Goal: Use online tool/utility: Utilize a website feature to perform a specific function

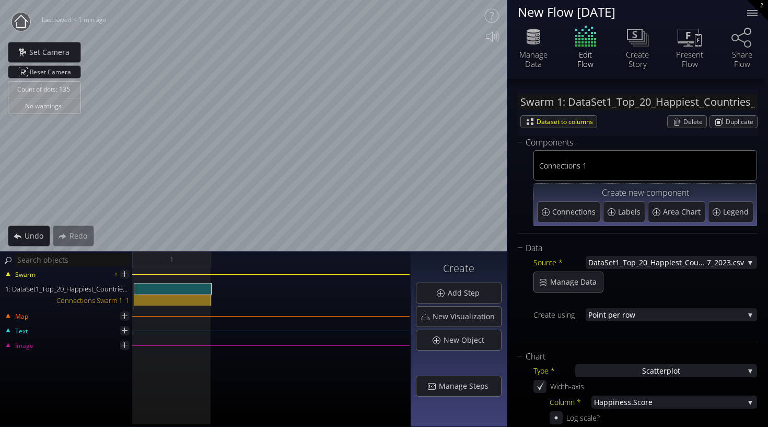
scroll to position [662, 0]
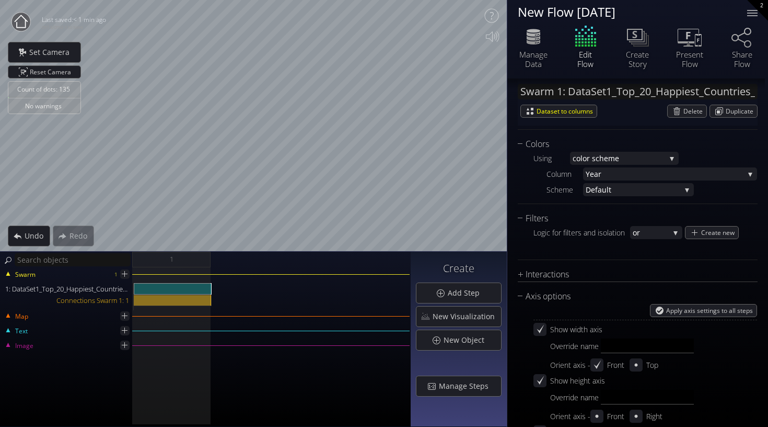
click at [175, 287] on div "Count of dots: 135 No warnings Close Calibrate to floor or table Close Tap anyw…" at bounding box center [384, 213] width 768 height 427
click at [152, 318] on div "Count of dots: 135 No warnings Close Calibrate to floor or table Close Tap anyw…" at bounding box center [384, 213] width 768 height 427
click at [303, 361] on div "Count of dots: 135 No warnings Close Calibrate to floor or table Close Tap anyw…" at bounding box center [384, 213] width 768 height 427
click at [211, 269] on div "Count of dots: 135 No warnings Close Calibrate to floor or table Close Tap anyw…" at bounding box center [384, 213] width 768 height 427
click at [598, 0] on html "Loading may take a while. Please wait Give us a bit more time. Maybe this Flow …" at bounding box center [384, 213] width 768 height 427
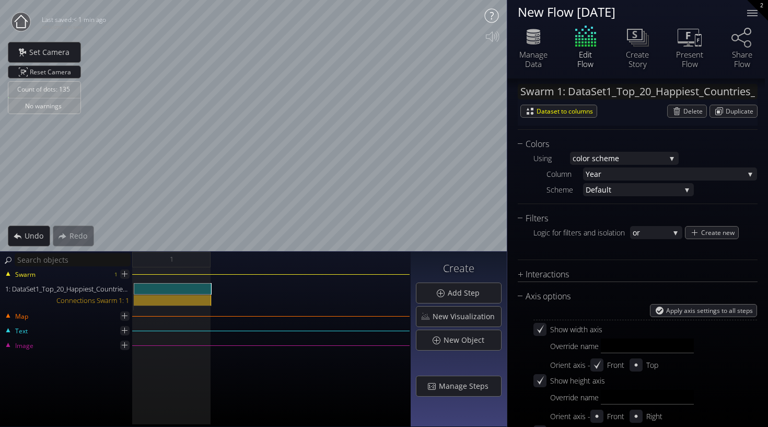
click at [546, 110] on div "Count of dots: 135 No warnings Close Calibrate to floor or table Close Tap anyw…" at bounding box center [384, 213] width 768 height 427
click at [346, 295] on div "Count of dots: 135 No warnings Close Calibrate to floor or table Close Tap anyw…" at bounding box center [384, 213] width 768 height 427
click at [227, 334] on div "Count of dots: 135 No warnings Close Calibrate to floor or table Close Tap anyw…" at bounding box center [384, 213] width 768 height 427
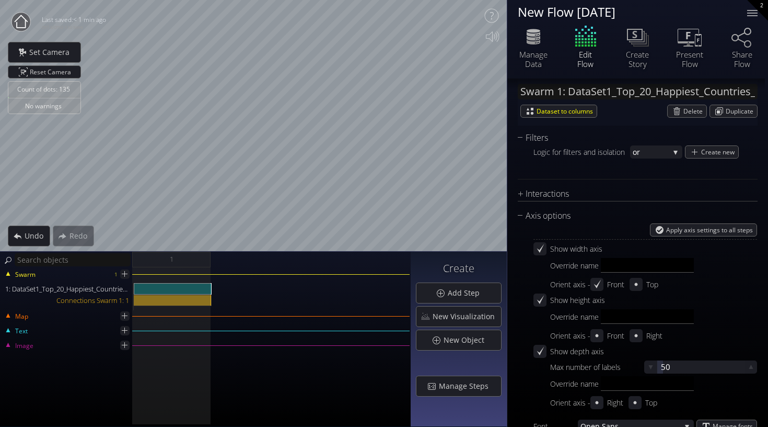
scroll to position [744, 0]
click at [545, 250] on icon at bounding box center [540, 247] width 10 height 10
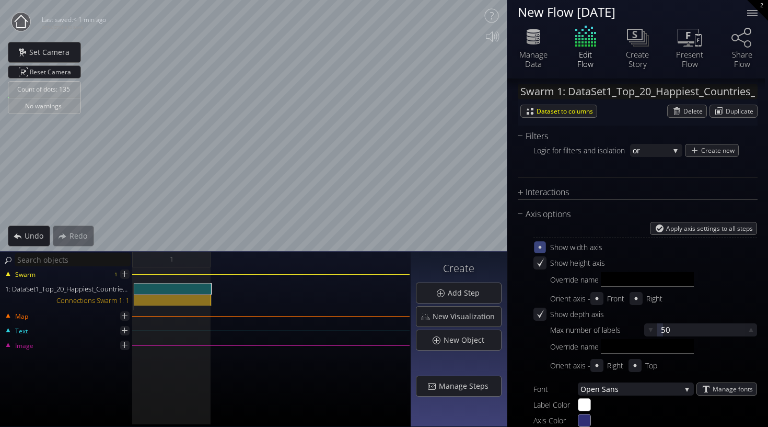
click at [539, 246] on icon at bounding box center [540, 247] width 9 height 9
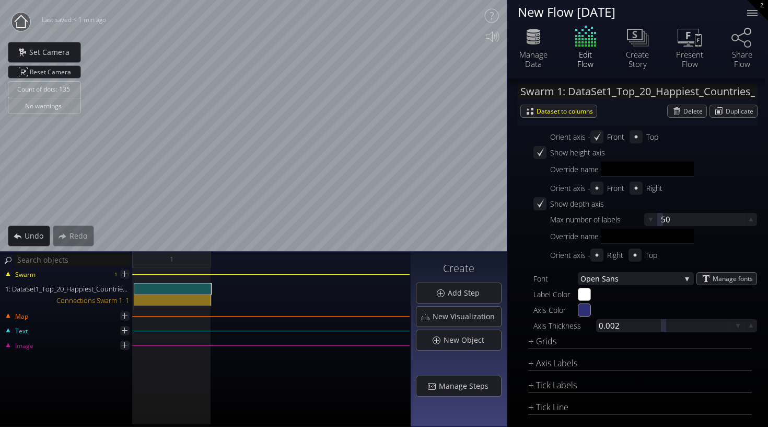
scroll to position [892, 0]
click at [554, 338] on div "Grids" at bounding box center [633, 338] width 211 height 13
click at [536, 331] on div "Apply axis settings to all steps Show width axis Override name Orient axis - Fr…" at bounding box center [646, 254] width 224 height 360
click at [588, 352] on span "Reacti" at bounding box center [578, 353] width 21 height 13
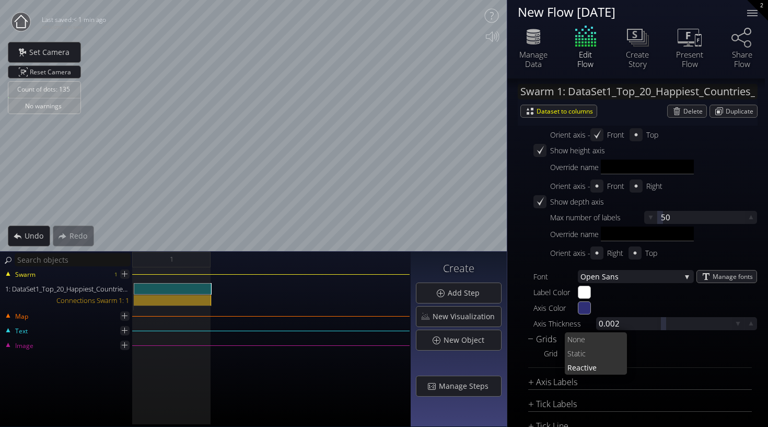
scroll to position [0, 0]
click at [584, 354] on span "atic" at bounding box center [596, 353] width 45 height 14
click at [584, 354] on span "atic" at bounding box center [594, 353] width 40 height 13
click at [585, 369] on span "Reacti" at bounding box center [578, 367] width 20 height 14
click at [535, 337] on div "Grids" at bounding box center [633, 338] width 211 height 13
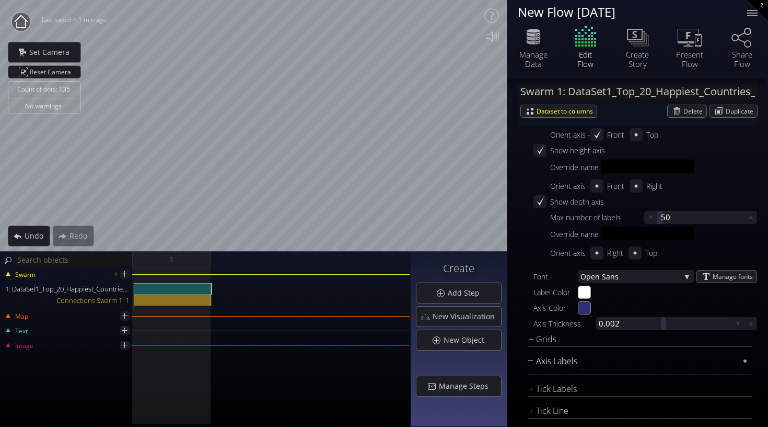
click at [539, 359] on div "Axis Labels" at bounding box center [633, 360] width 211 height 13
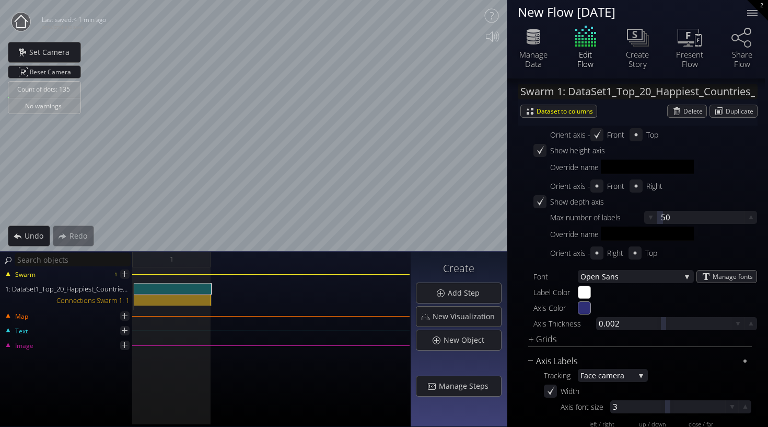
click at [539, 359] on div "Axis Labels" at bounding box center [633, 360] width 211 height 13
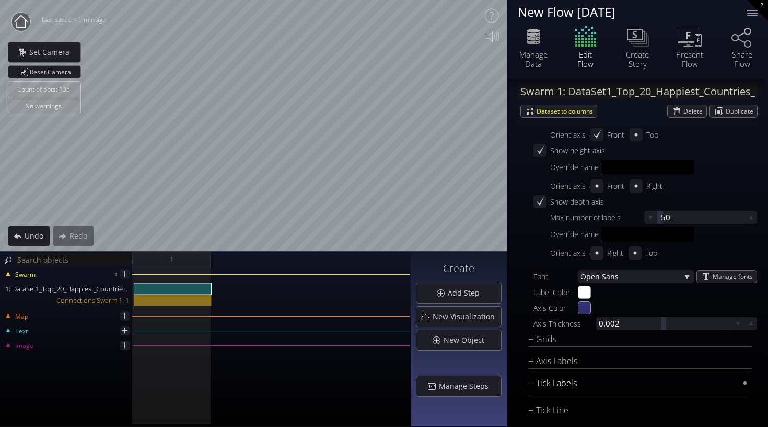
click at [542, 382] on div "Tick Labels" at bounding box center [633, 382] width 211 height 13
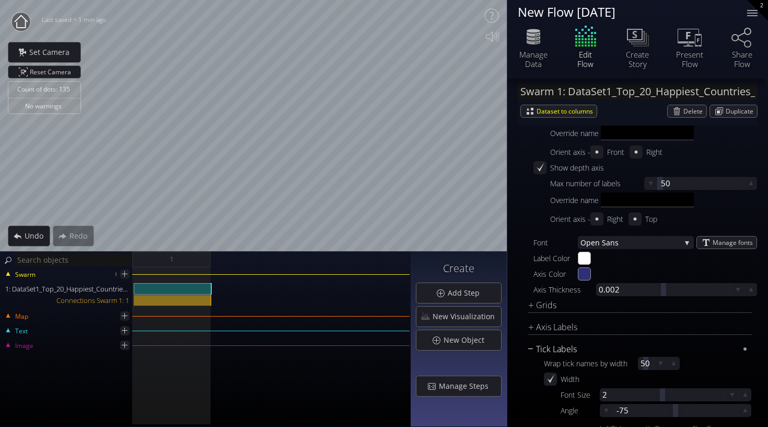
scroll to position [936, 0]
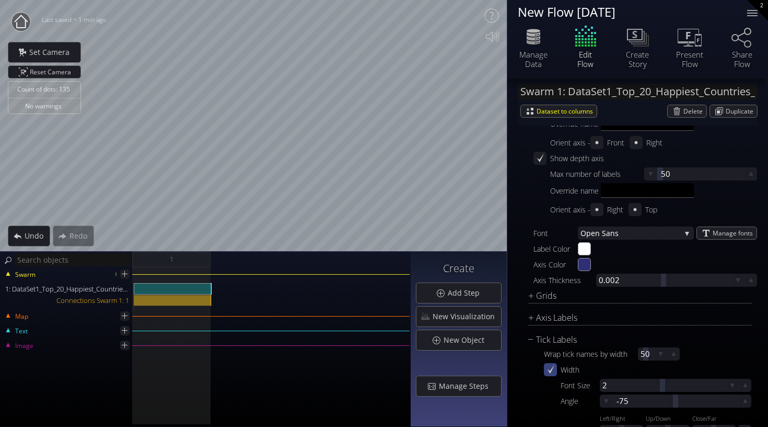
click at [550, 375] on div "Width" at bounding box center [648, 369] width 208 height 13
click at [551, 374] on div at bounding box center [551, 369] width 12 height 12
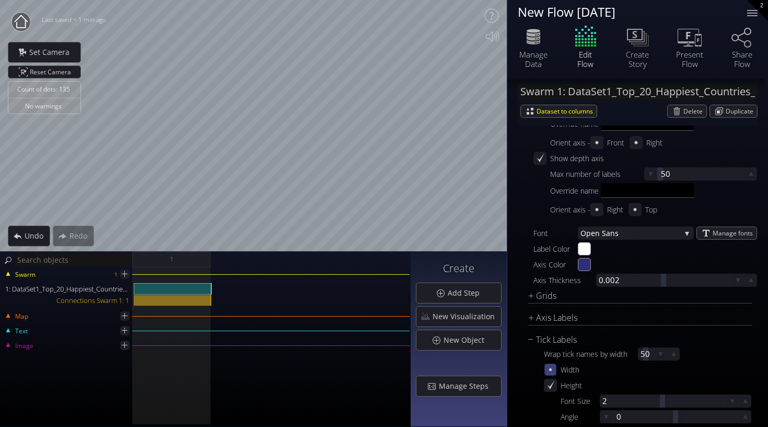
click at [551, 374] on div at bounding box center [551, 369] width 12 height 12
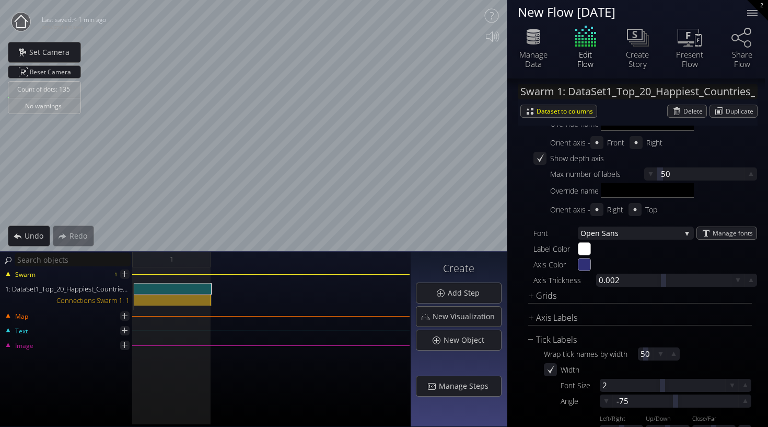
click at [528, 342] on div "Apply axis settings to all steps Show width axis Override name Orient axis - Fr…" at bounding box center [638, 364] width 240 height 671
click at [547, 341] on div "Tick Labels" at bounding box center [633, 339] width 211 height 13
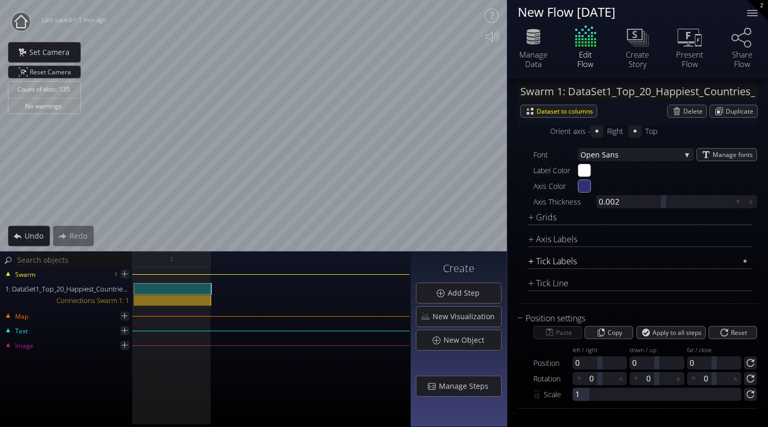
scroll to position [1014, 0]
click at [544, 286] on div "Tick Line" at bounding box center [633, 283] width 211 height 13
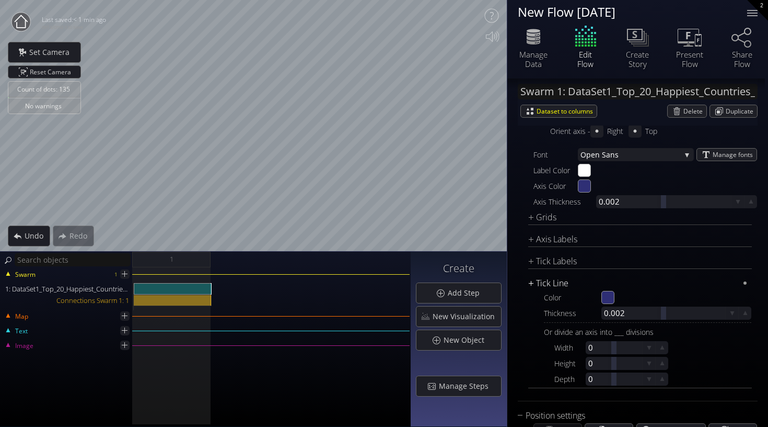
click at [533, 284] on div "Tick Line" at bounding box center [633, 283] width 211 height 13
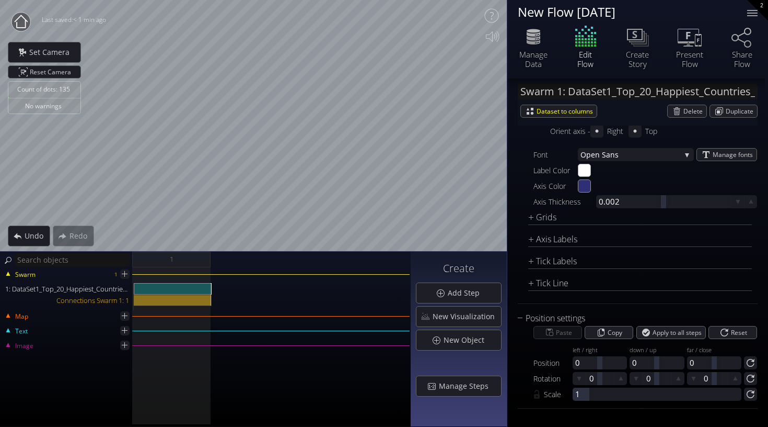
click at [257, 262] on div "Count of dots: 135 No warnings Close Calibrate to floor or table Close Tap anyw…" at bounding box center [384, 213] width 768 height 427
click at [432, 271] on div "Count of dots: 135 No warnings Close Calibrate to floor or table Close Tap anyw…" at bounding box center [384, 213] width 768 height 427
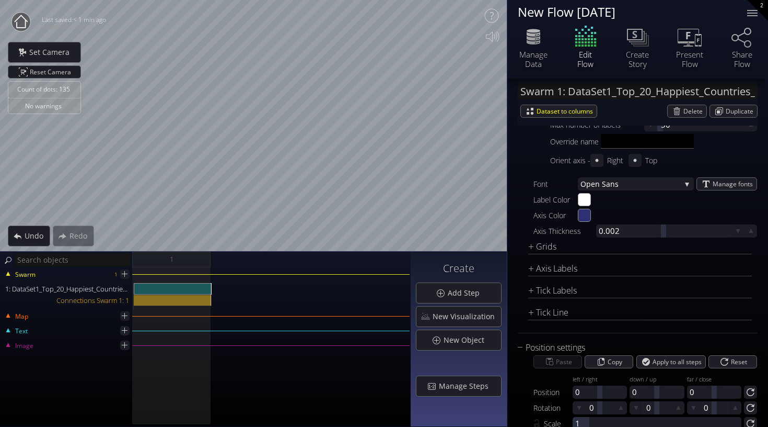
scroll to position [982, 0]
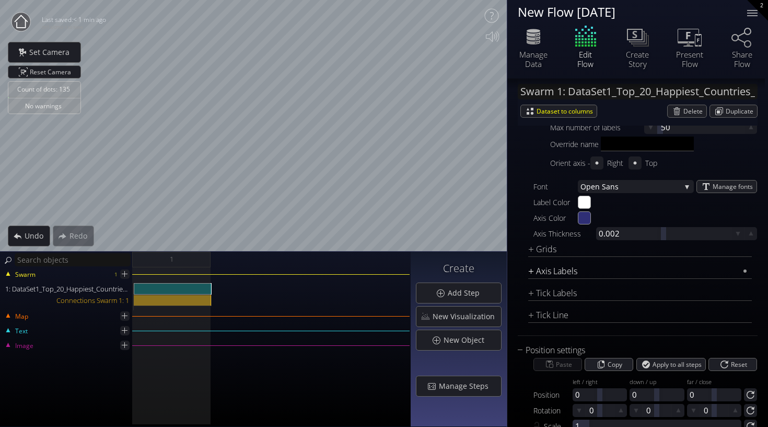
click at [531, 270] on div "Axis Labels" at bounding box center [633, 270] width 211 height 13
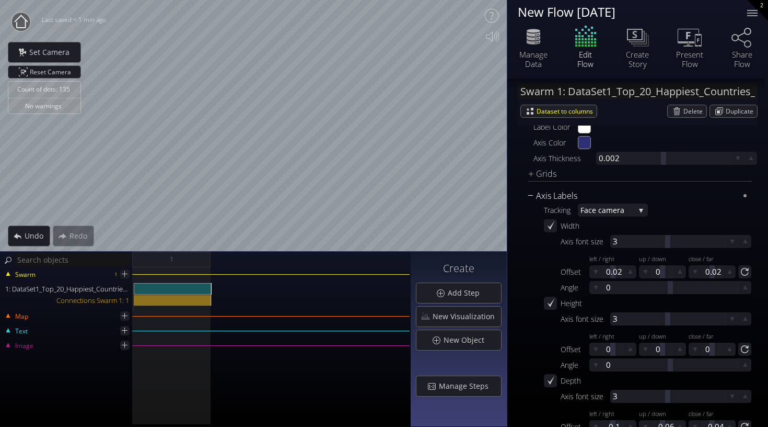
scroll to position [1061, 0]
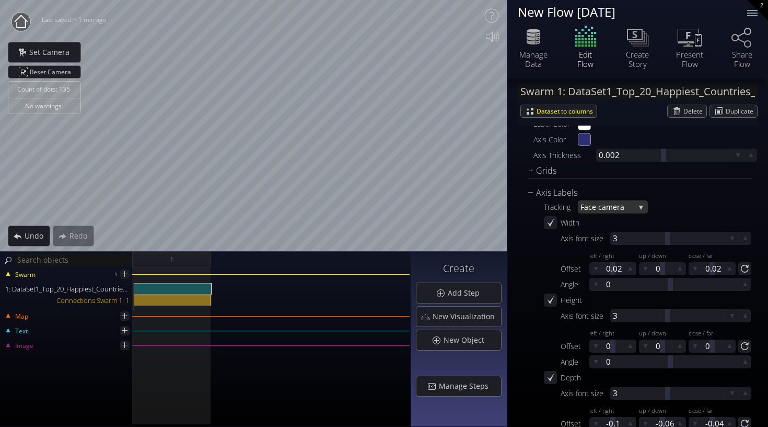
click at [616, 203] on span "ace camera" at bounding box center [609, 206] width 51 height 13
click at [616, 209] on span "ce forward" at bounding box center [614, 213] width 52 height 14
click at [615, 208] on span "ce forward" at bounding box center [612, 206] width 47 height 13
click at [610, 199] on span "ace camera" at bounding box center [612, 199] width 56 height 14
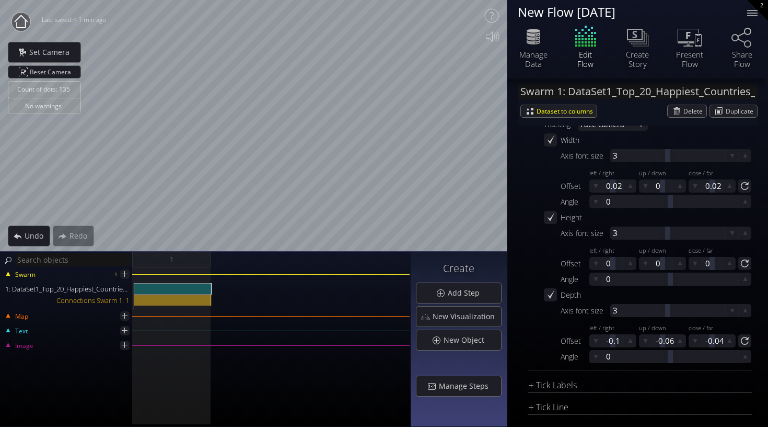
scroll to position [1198, 0]
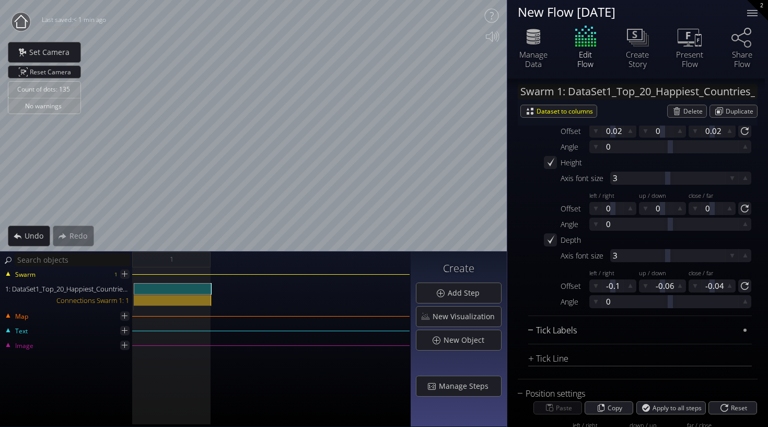
click at [539, 332] on div "Tick Labels" at bounding box center [633, 330] width 211 height 13
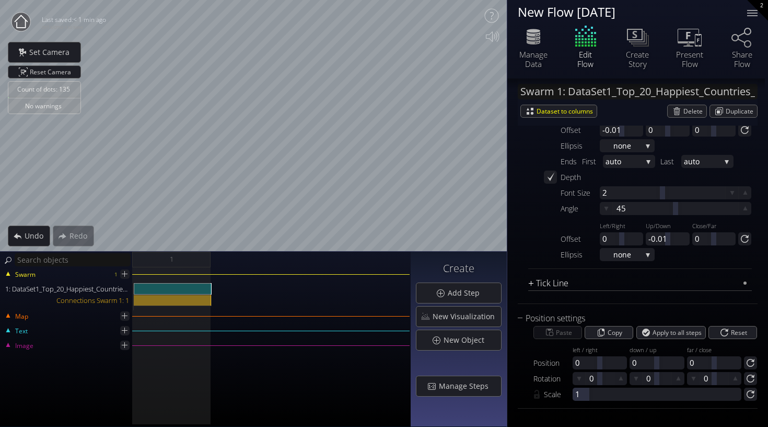
click at [543, 277] on div "Tick Line" at bounding box center [633, 283] width 211 height 13
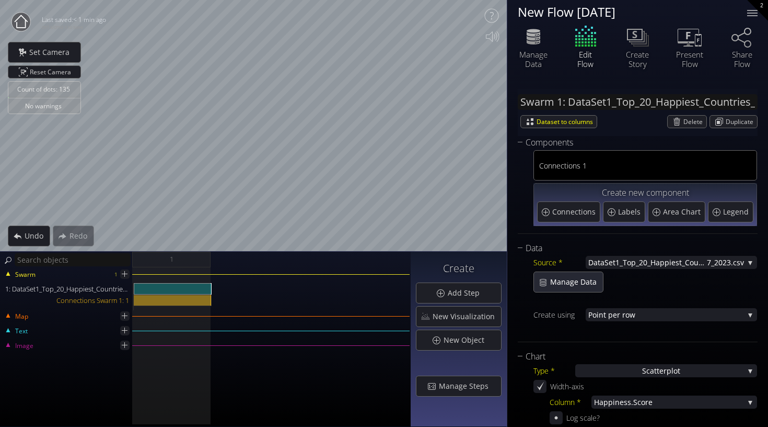
scroll to position [0, 0]
click at [636, 370] on div "S catterplot" at bounding box center [667, 370] width 182 height 13
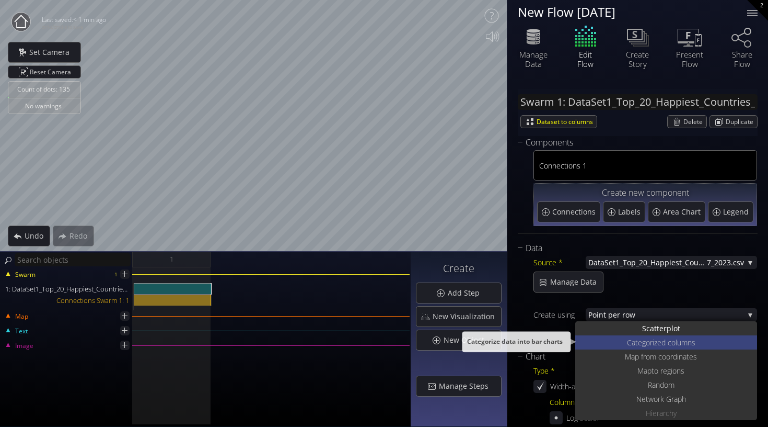
click at [644, 342] on span "Categoriz" at bounding box center [642, 342] width 30 height 14
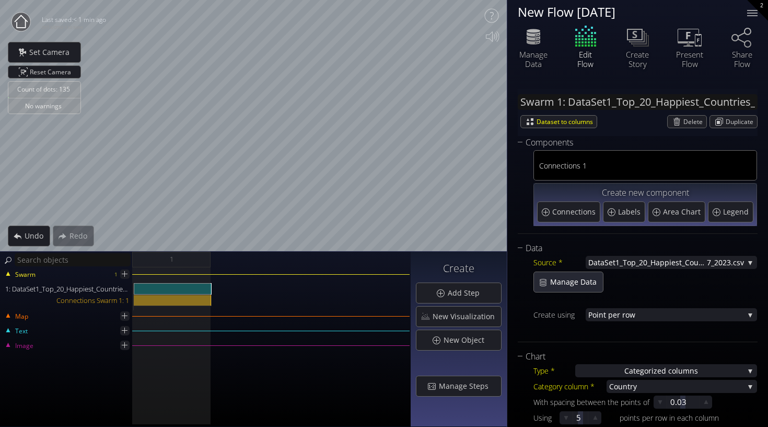
click at [596, 129] on div "Count of dots: 135 No warnings Close Calibrate to floor or table Close Tap anyw…" at bounding box center [384, 213] width 768 height 427
click at [634, 384] on span "try" at bounding box center [686, 385] width 117 height 13
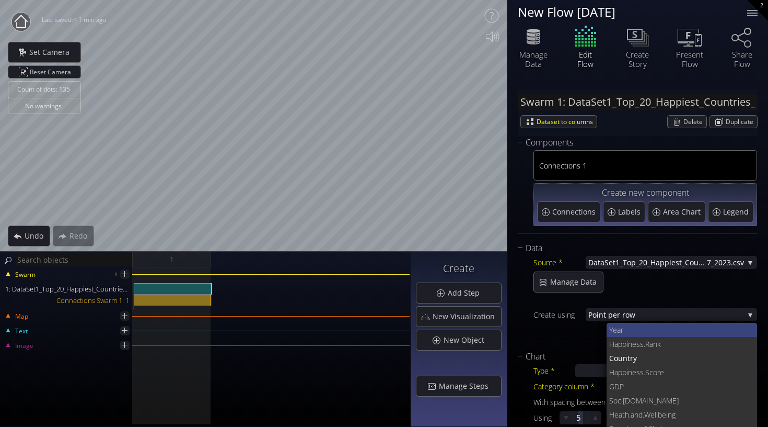
click at [629, 329] on span "Year" at bounding box center [679, 330] width 140 height 14
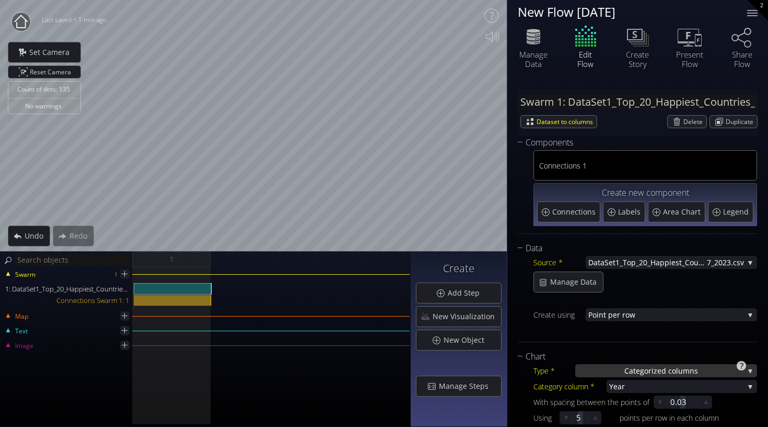
click at [640, 373] on span "Categoriz" at bounding box center [641, 370] width 33 height 13
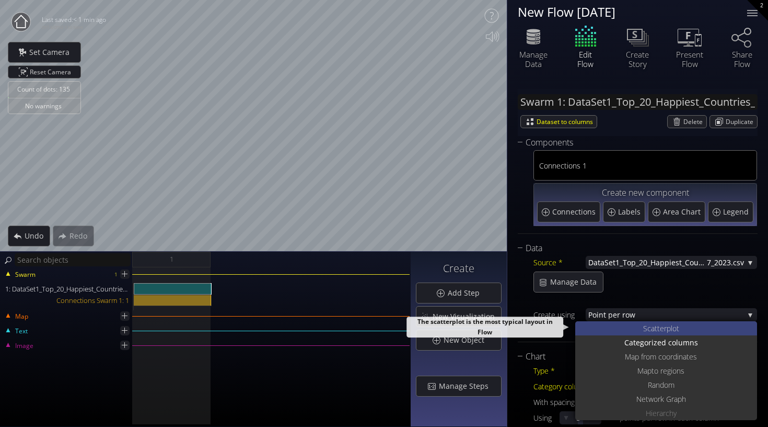
click at [641, 328] on div "S catterplot" at bounding box center [667, 328] width 179 height 14
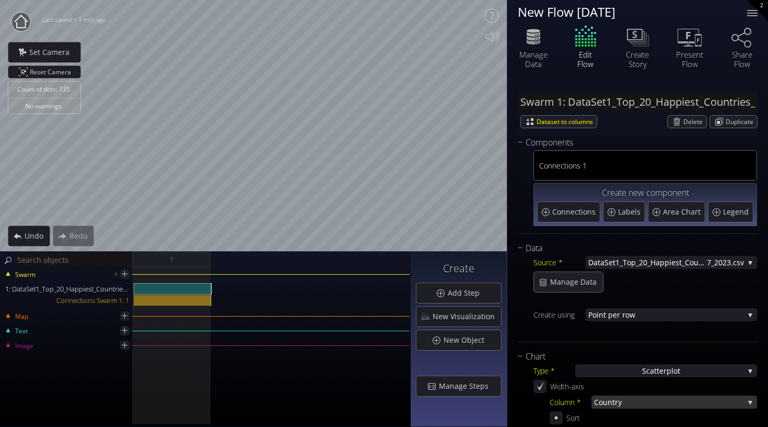
click at [626, 398] on span "try" at bounding box center [679, 401] width 132 height 13
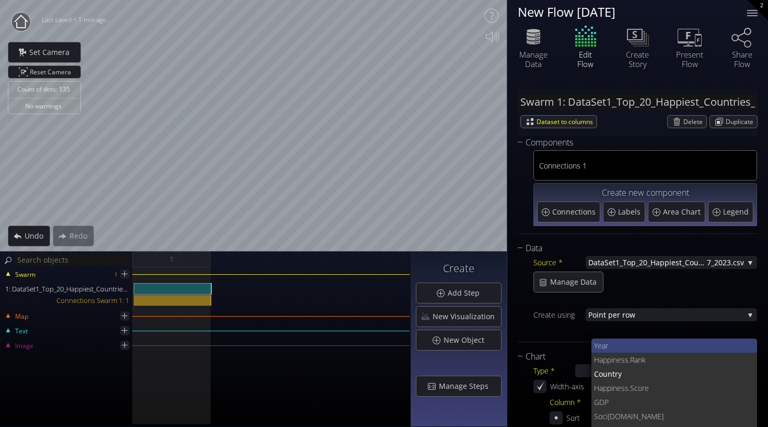
click at [629, 346] on span "Year" at bounding box center [671, 345] width 155 height 14
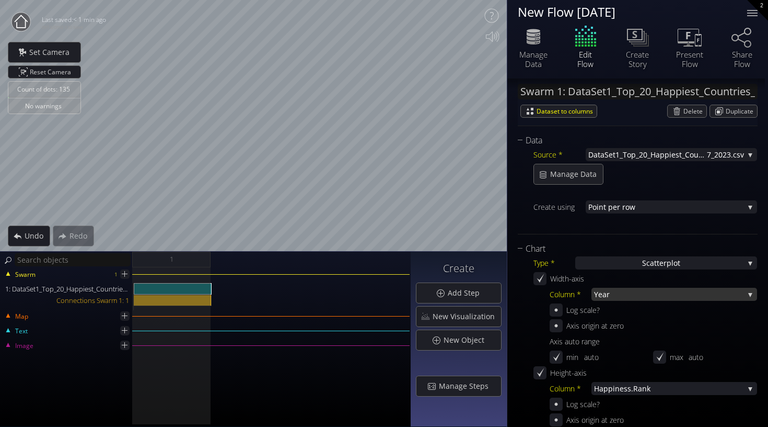
scroll to position [109, 0]
click at [628, 295] on span "Year" at bounding box center [669, 292] width 150 height 13
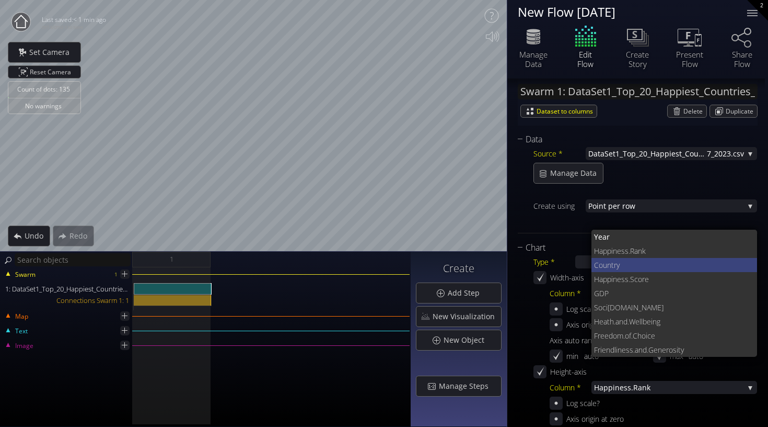
click at [624, 264] on span "try" at bounding box center [681, 265] width 138 height 14
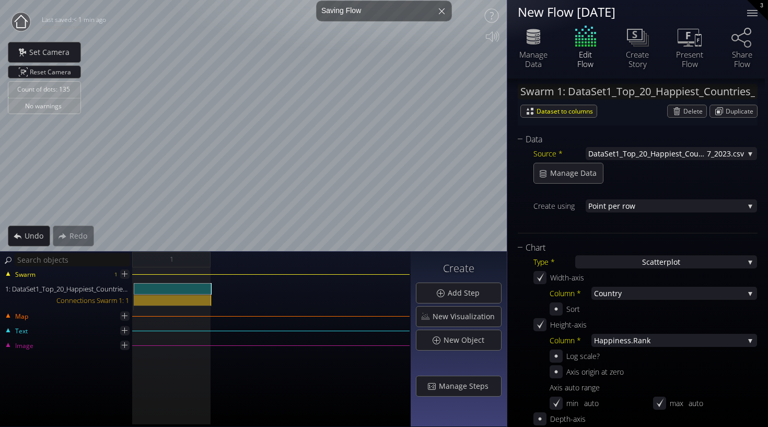
click at [659, 155] on div "Count of dots: 135 No warnings Close Calibrate to floor or table Close Tap anyw…" at bounding box center [384, 213] width 768 height 427
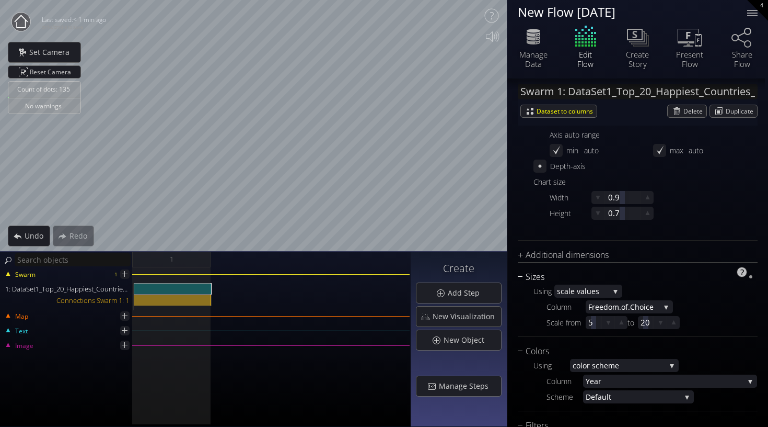
scroll to position [366, 0]
click at [554, 244] on div "Additional dimensions" at bounding box center [631, 249] width 227 height 13
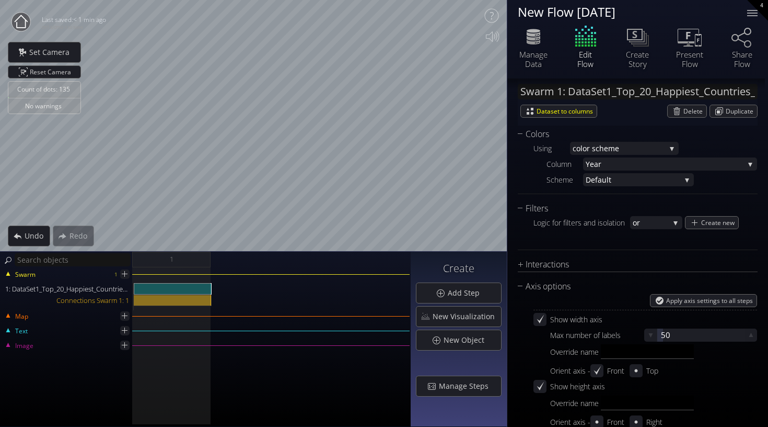
scroll to position [834, 0]
click at [542, 284] on div "Axis options" at bounding box center [631, 284] width 227 height 13
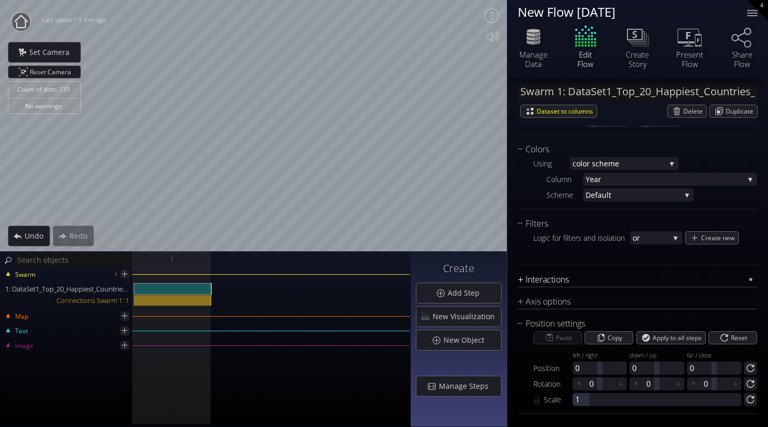
scroll to position [766, 0]
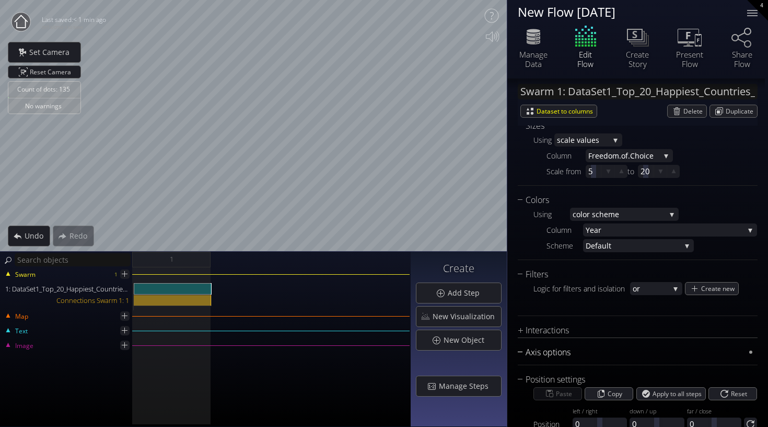
click at [531, 355] on div "Axis options" at bounding box center [631, 352] width 227 height 13
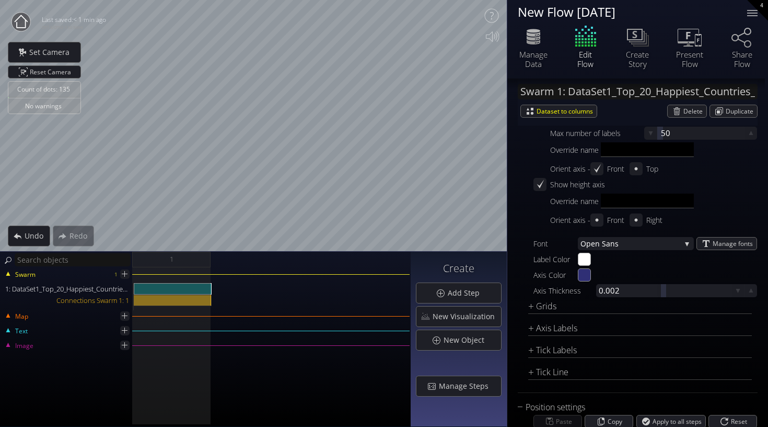
scroll to position [845, 0]
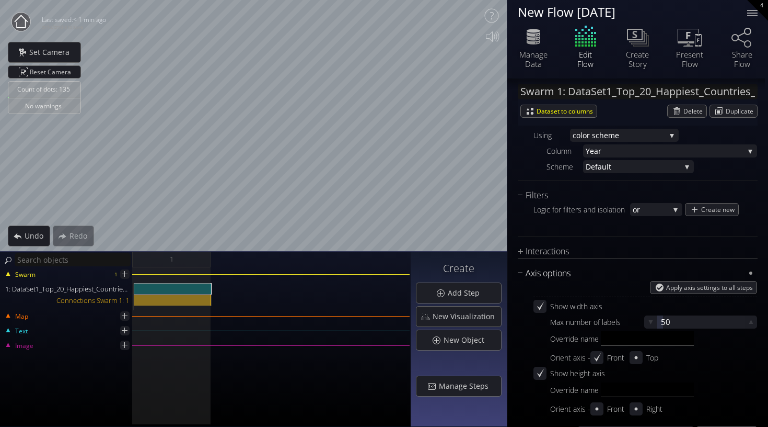
click at [526, 275] on div "Axis options" at bounding box center [631, 273] width 227 height 13
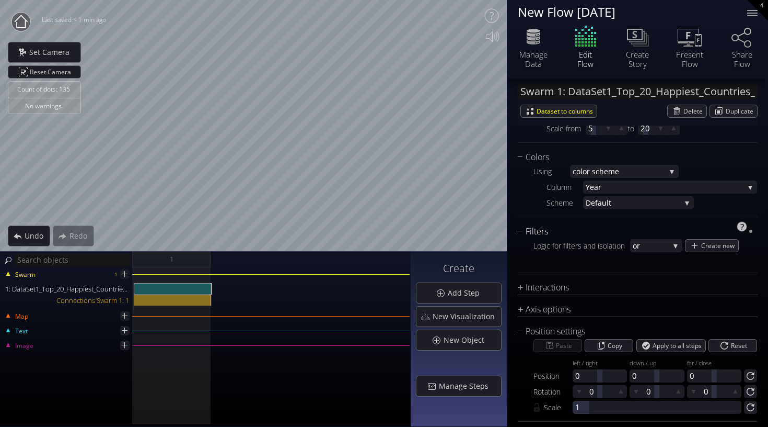
click at [531, 229] on div "Filters" at bounding box center [631, 231] width 227 height 13
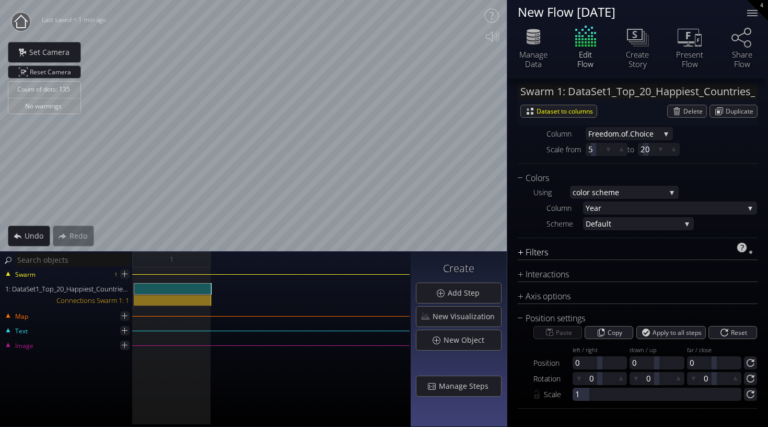
scroll to position [750, 0]
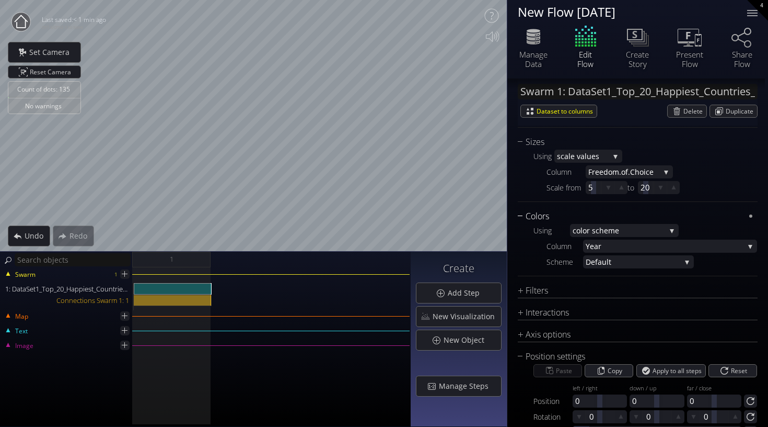
click at [529, 213] on div "Colors" at bounding box center [631, 216] width 227 height 13
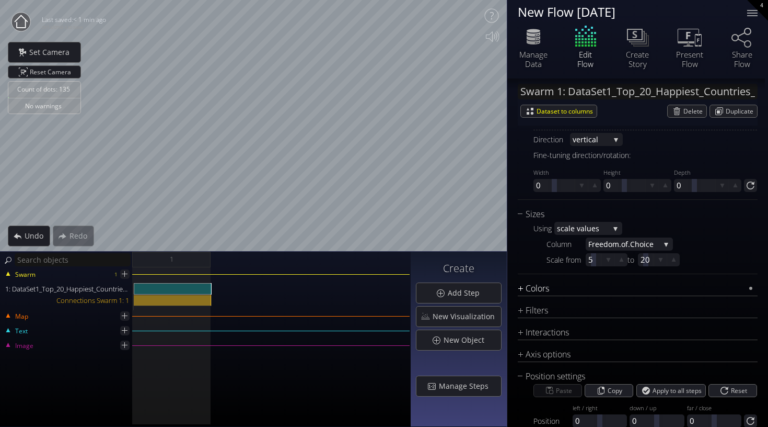
click at [529, 213] on div "Sizes" at bounding box center [631, 214] width 227 height 13
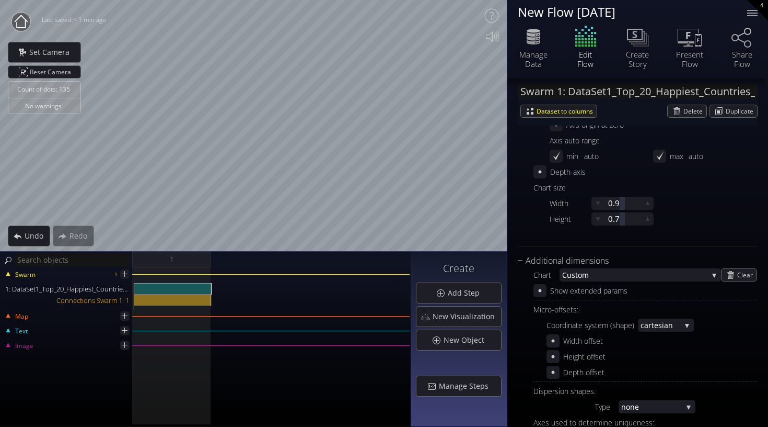
scroll to position [369, 0]
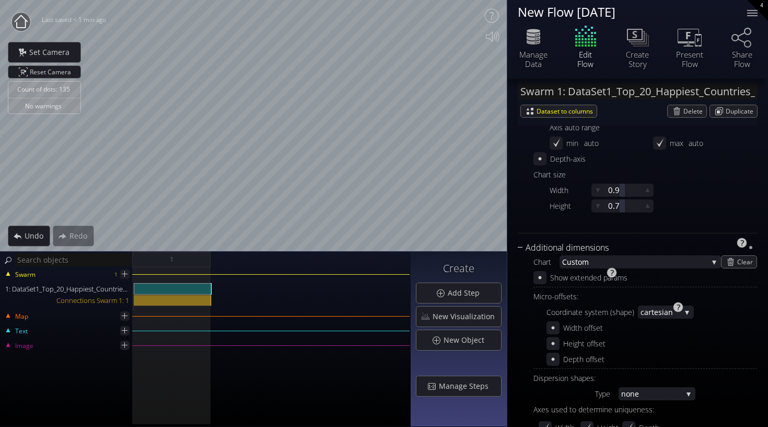
click at [524, 251] on div "Additional dimensions" at bounding box center [631, 247] width 227 height 13
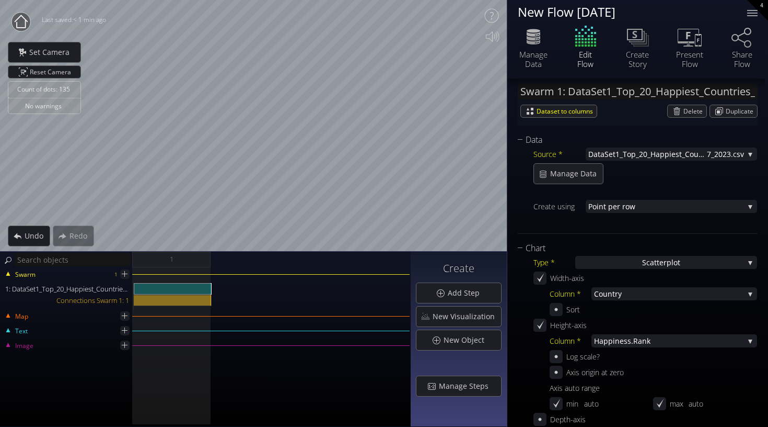
scroll to position [97, 0]
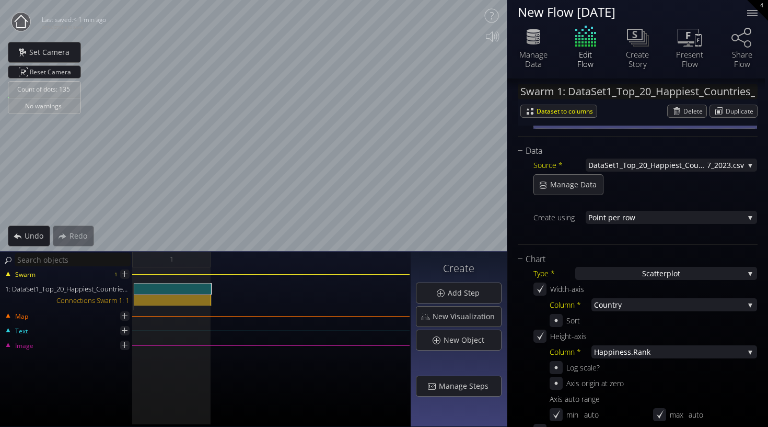
click at [525, 252] on div "Data Source * DataSet1_Top_20_Happiest_Countries_201 7_2023.csv None DataSet1_T…" at bounding box center [638, 394] width 240 height 500
click at [524, 258] on div "Chart" at bounding box center [631, 258] width 227 height 13
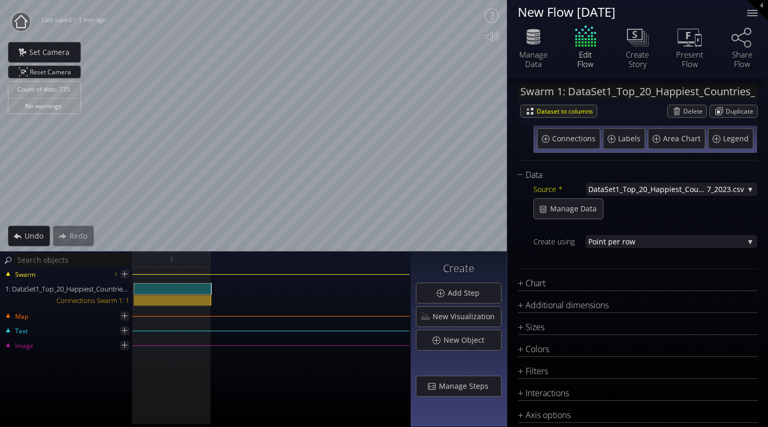
scroll to position [74, 0]
click at [529, 172] on div "Data" at bounding box center [631, 174] width 227 height 13
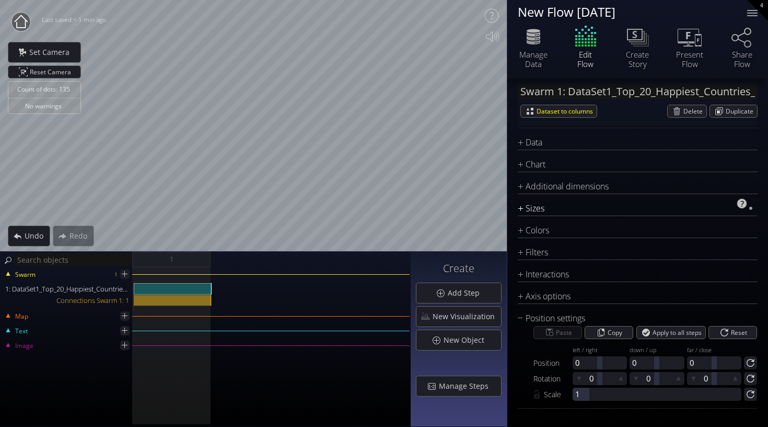
scroll to position [106, 0]
click at [517, 318] on div "Swarm 1: DataSet1_Top_20_Happiest_Countries_2017_2023.csv Dataset to columns [G…" at bounding box center [638, 200] width 261 height 454
click at [522, 319] on div "Position settings" at bounding box center [631, 318] width 227 height 13
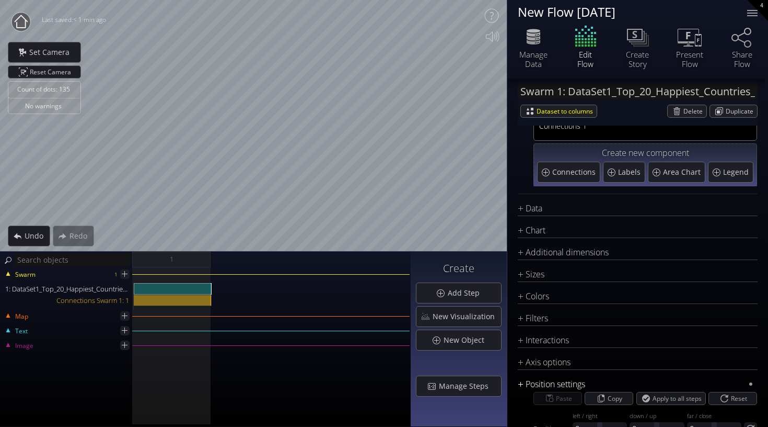
scroll to position [23, 0]
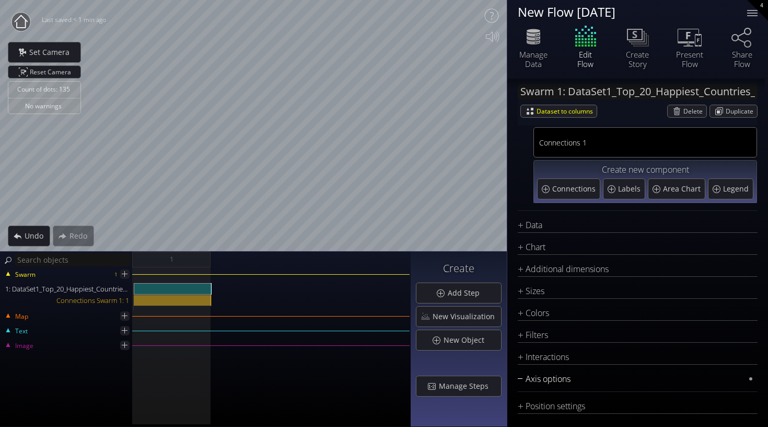
click at [545, 382] on div "Axis options" at bounding box center [631, 378] width 227 height 13
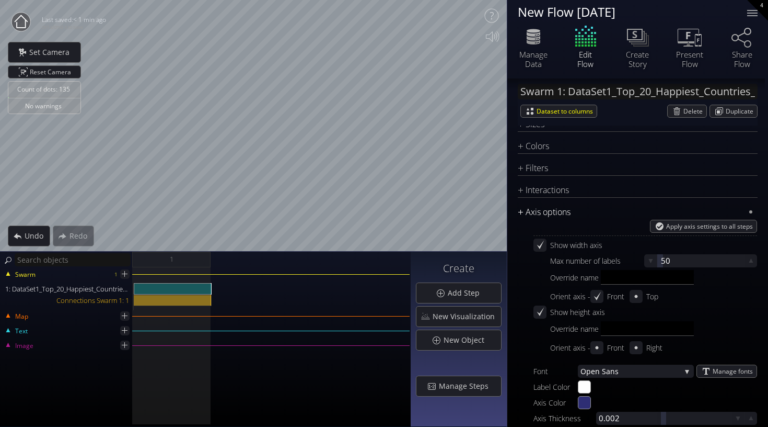
click at [526, 215] on div "Axis options" at bounding box center [631, 211] width 227 height 13
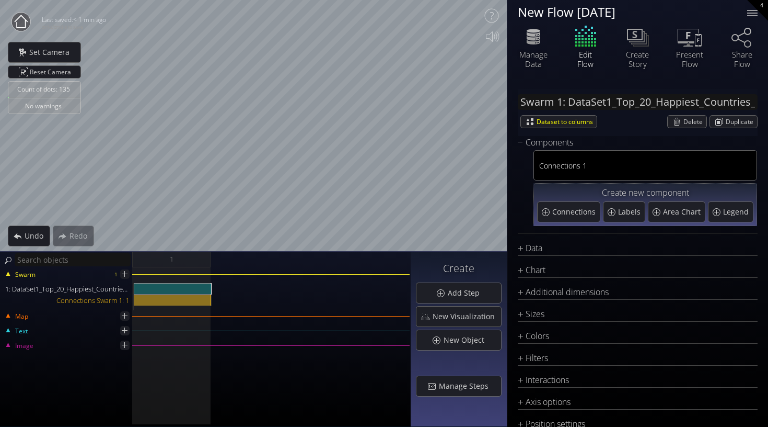
scroll to position [0, 0]
click at [529, 251] on div "Data" at bounding box center [631, 247] width 227 height 13
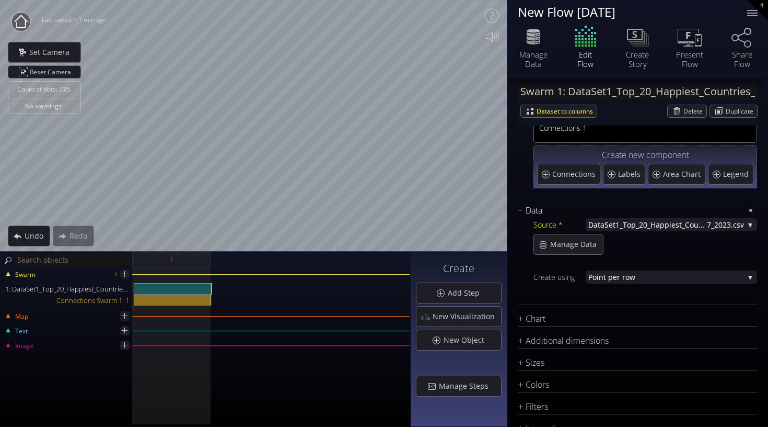
scroll to position [50, 0]
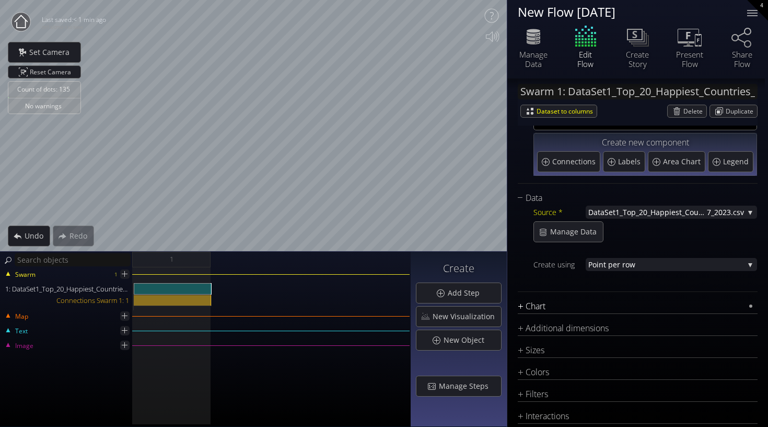
click at [531, 306] on div "Chart" at bounding box center [631, 306] width 227 height 13
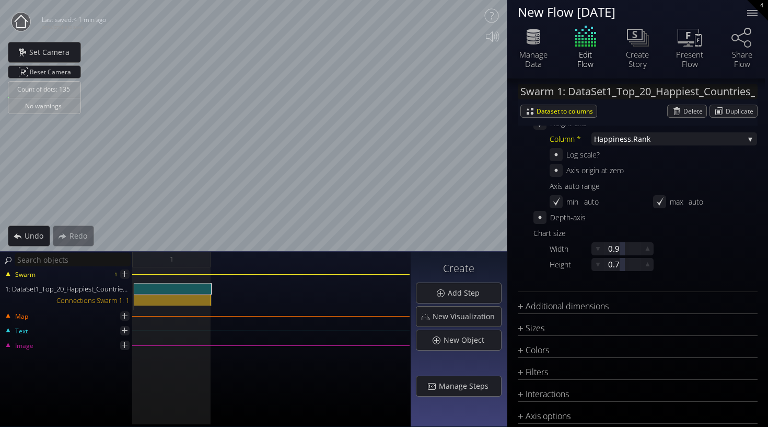
scroll to position [310, 0]
click at [535, 307] on div "Additional dimensions" at bounding box center [631, 305] width 227 height 13
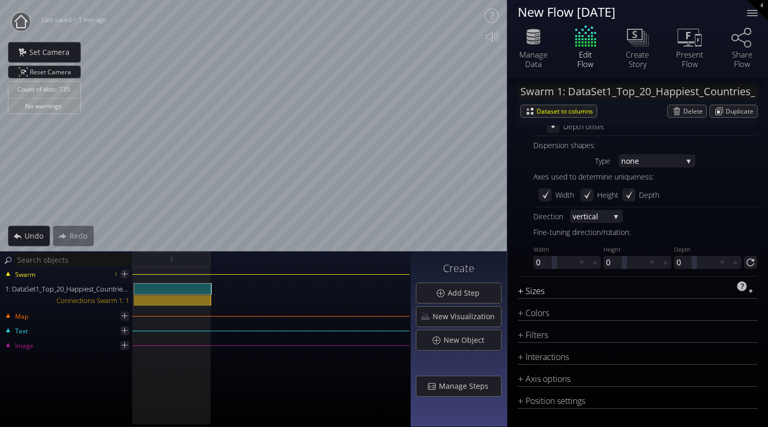
scroll to position [601, 0]
click at [534, 290] on div "Sizes" at bounding box center [631, 290] width 227 height 13
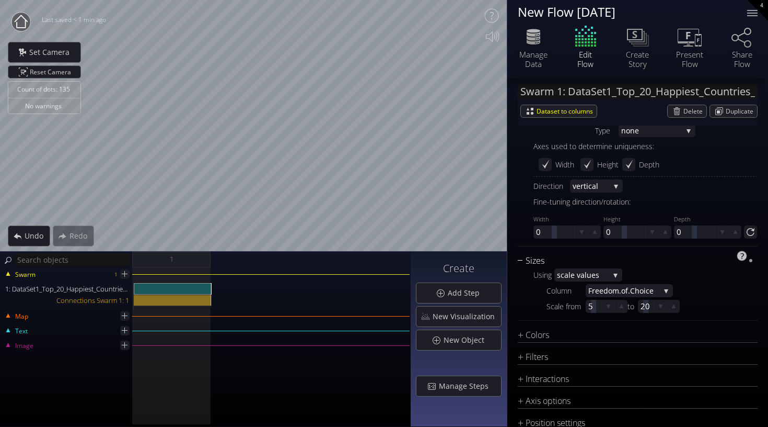
scroll to position [644, 0]
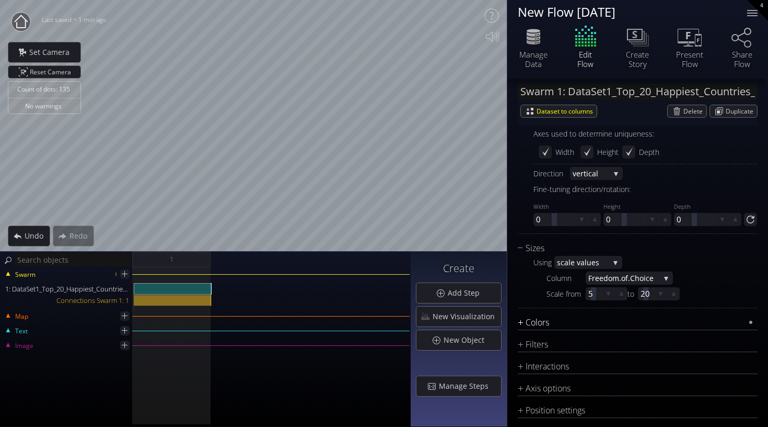
click at [537, 321] on div "Colors" at bounding box center [631, 322] width 227 height 13
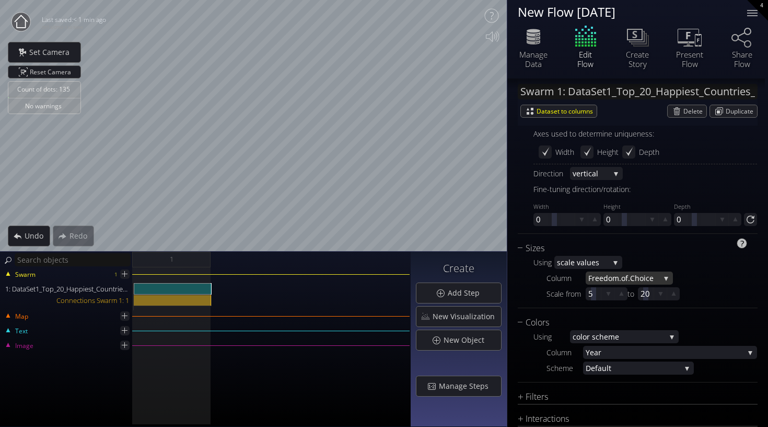
click at [632, 278] on span ".of.Choice" at bounding box center [639, 277] width 41 height 13
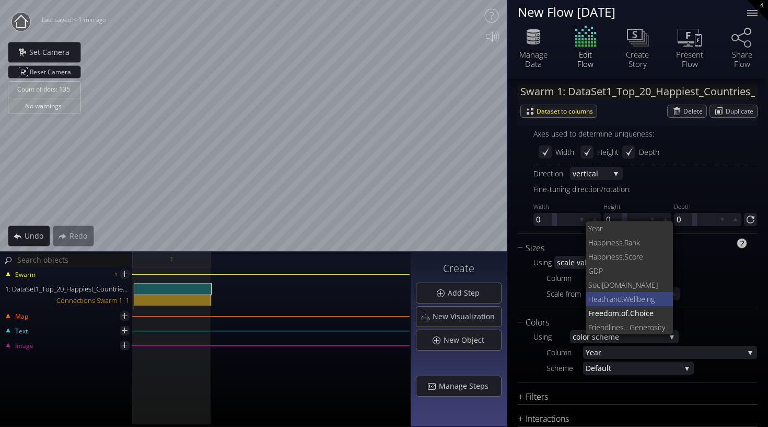
scroll to position [0, 0]
click at [630, 324] on span "Generosity" at bounding box center [648, 327] width 36 height 14
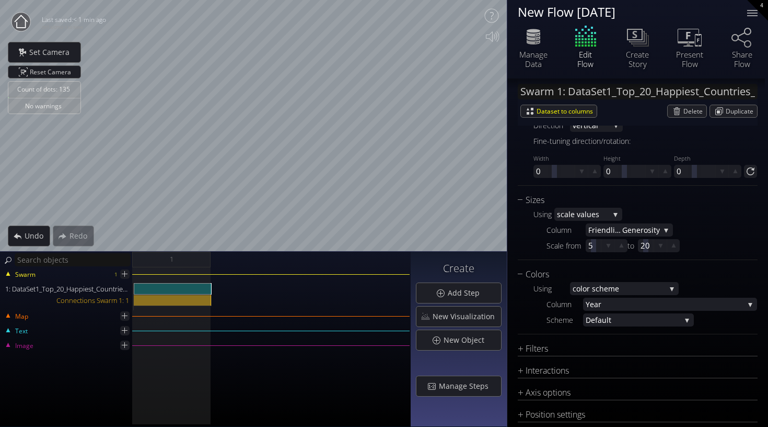
scroll to position [697, 0]
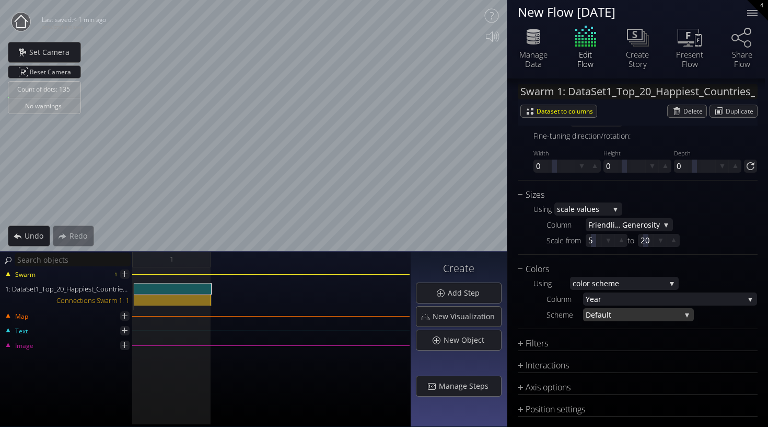
click at [623, 314] on span "ult" at bounding box center [641, 314] width 79 height 13
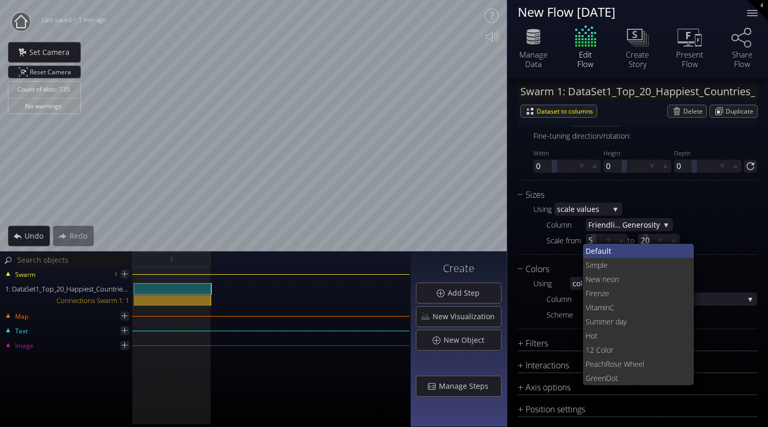
click at [613, 248] on span "ult" at bounding box center [644, 251] width 84 height 14
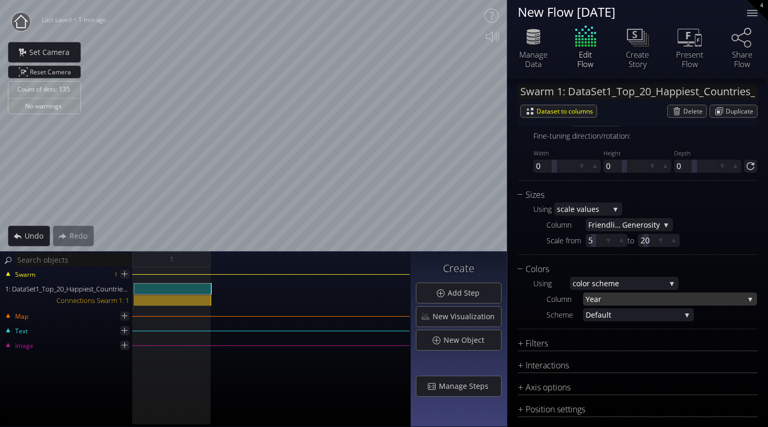
click at [617, 299] on span "Year" at bounding box center [665, 298] width 158 height 13
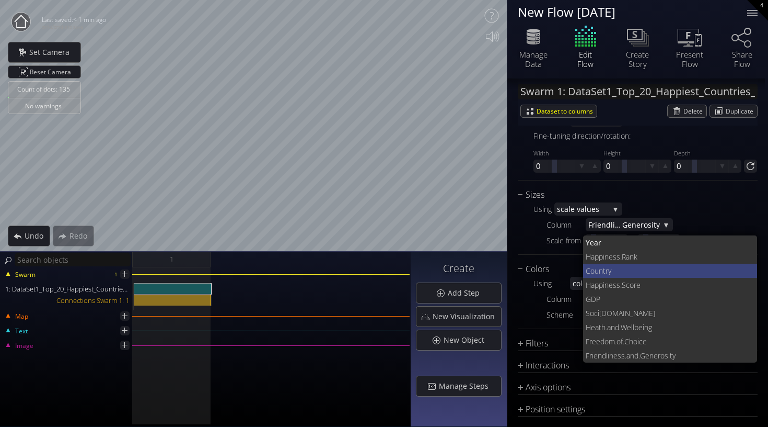
click at [609, 271] on span "try" at bounding box center [676, 270] width 146 height 14
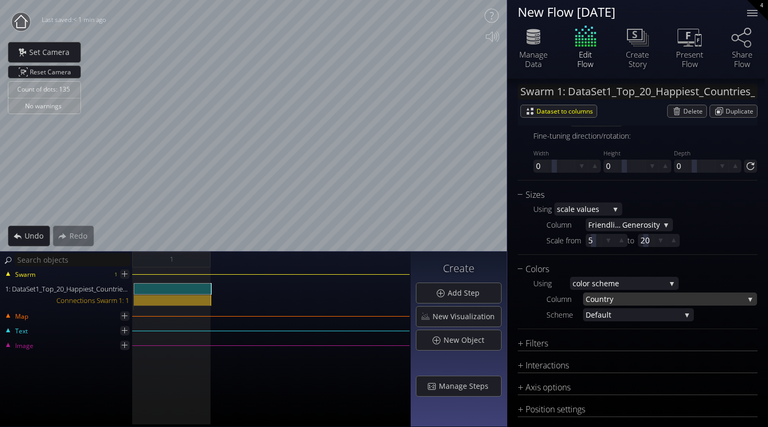
click at [612, 299] on span "try" at bounding box center [674, 298] width 140 height 13
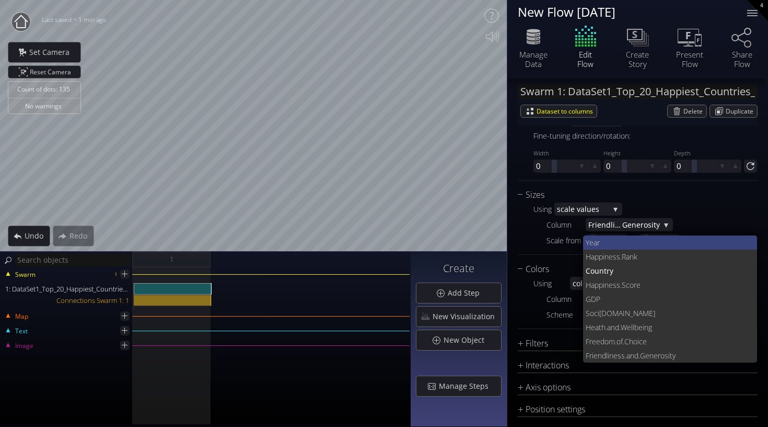
click at [602, 243] on span "Year" at bounding box center [668, 242] width 164 height 14
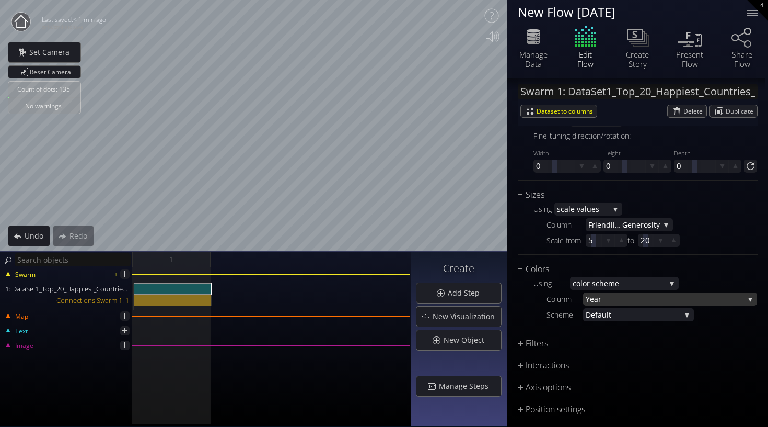
click at [614, 297] on span "Year" at bounding box center [665, 298] width 158 height 13
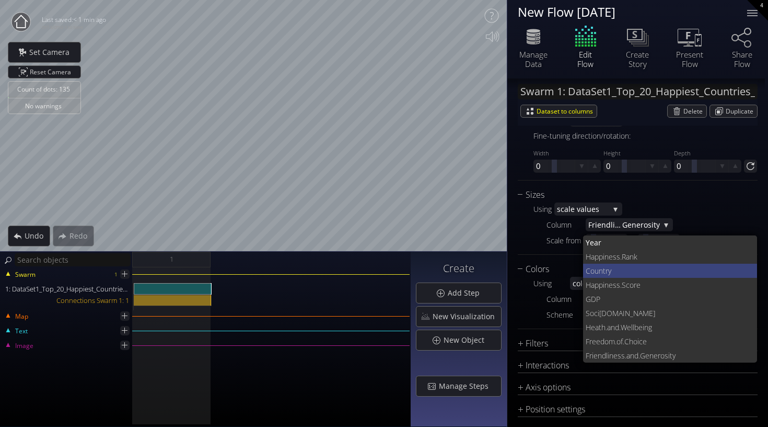
click at [616, 273] on span "try" at bounding box center [676, 270] width 146 height 14
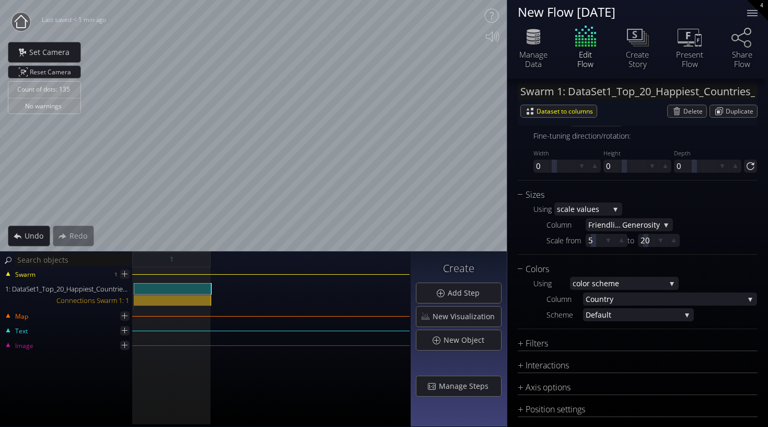
click at [573, 96] on div "Count of dots: 135 No warnings Close Calibrate to floor or table Close Tap anyw…" at bounding box center [384, 213] width 768 height 427
click at [628, 310] on span "ult" at bounding box center [641, 314] width 79 height 13
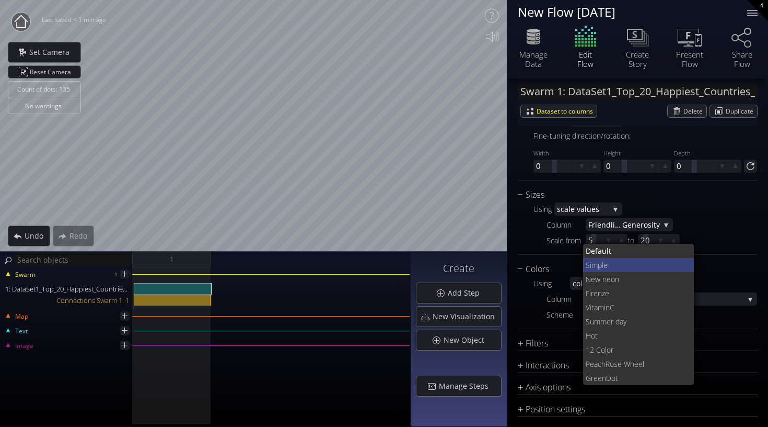
click at [620, 268] on span "mple" at bounding box center [639, 265] width 95 height 14
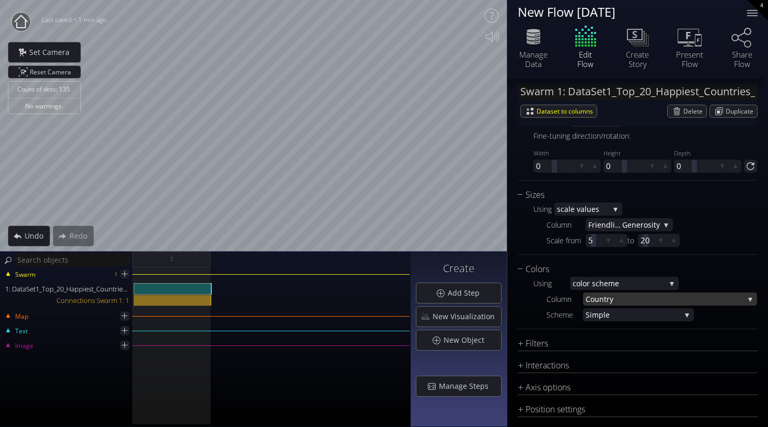
click at [617, 297] on span "try" at bounding box center [674, 298] width 140 height 13
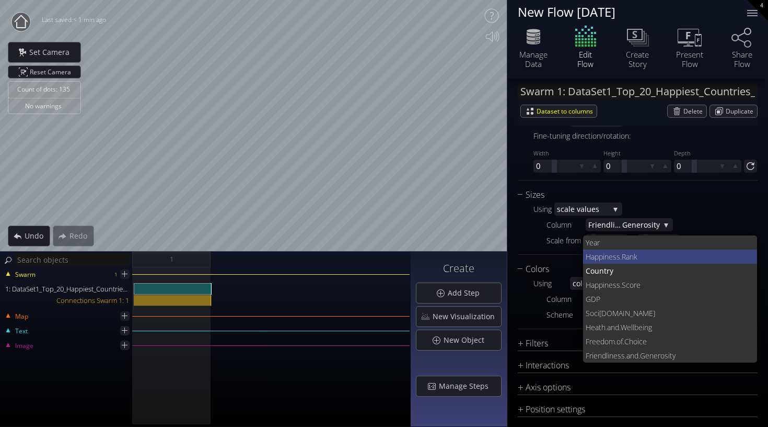
click at [608, 255] on span "iness.Rank" at bounding box center [676, 256] width 146 height 14
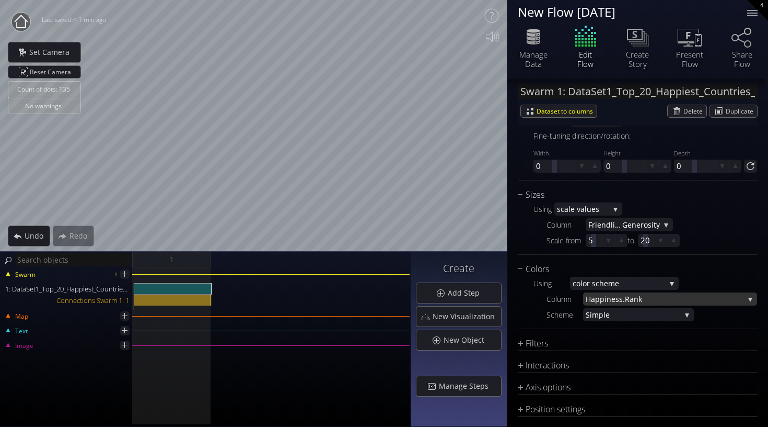
click at [619, 303] on span "iness.Rank" at bounding box center [675, 298] width 140 height 13
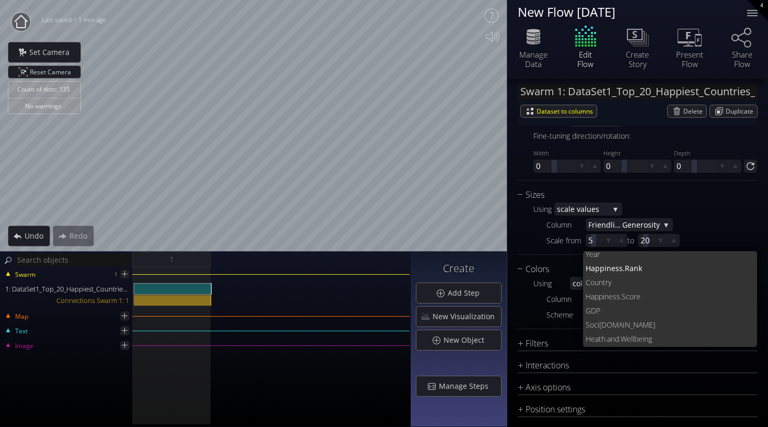
click at [560, 335] on div "Chart Type * S catterplot S catterplot Categoriz ed columns Map from c oordinat…" at bounding box center [638, 27] width 240 height 750
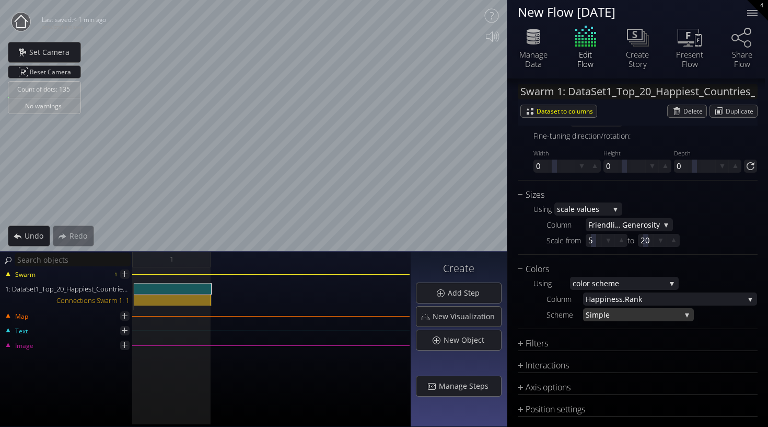
click at [631, 309] on span "mple" at bounding box center [636, 314] width 89 height 13
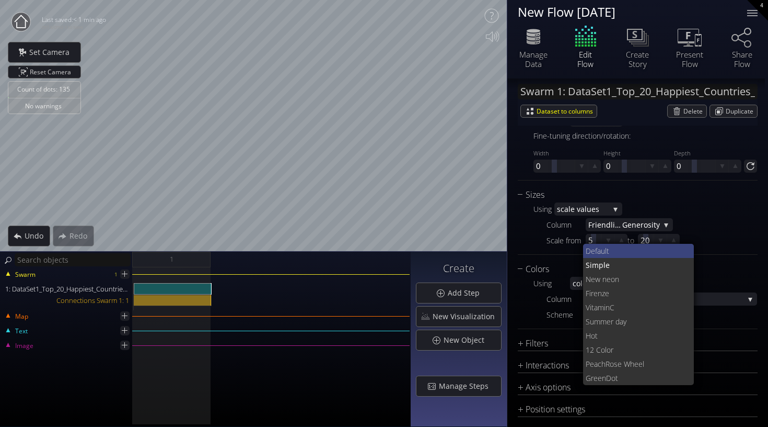
click at [624, 252] on span "ult" at bounding box center [643, 251] width 85 height 14
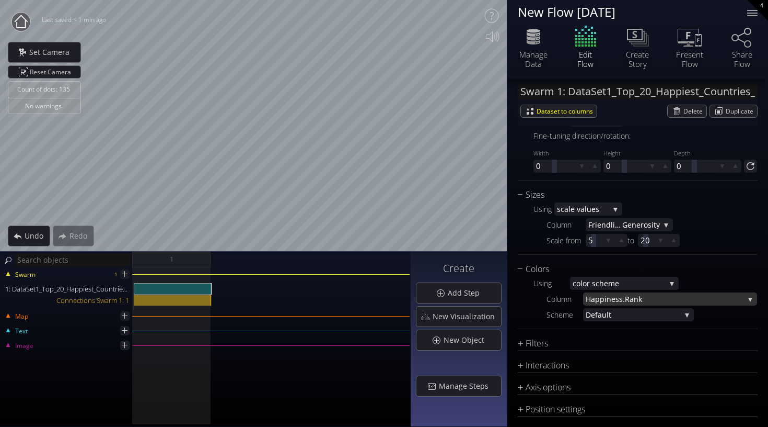
click at [634, 297] on span "iness.Rank" at bounding box center [675, 298] width 140 height 13
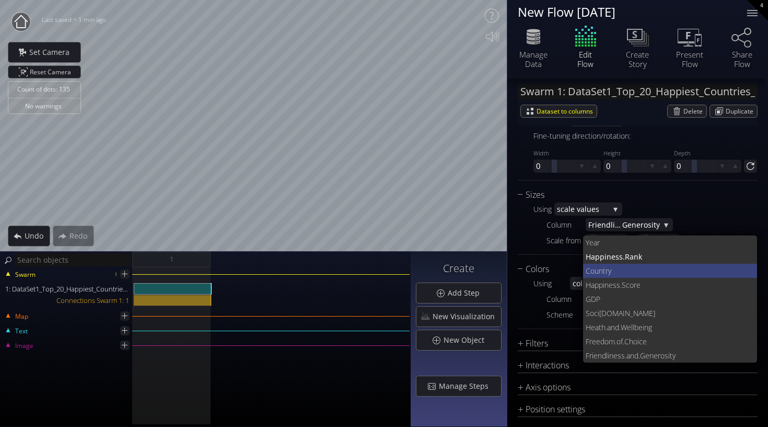
click at [616, 269] on span "try" at bounding box center [676, 270] width 146 height 14
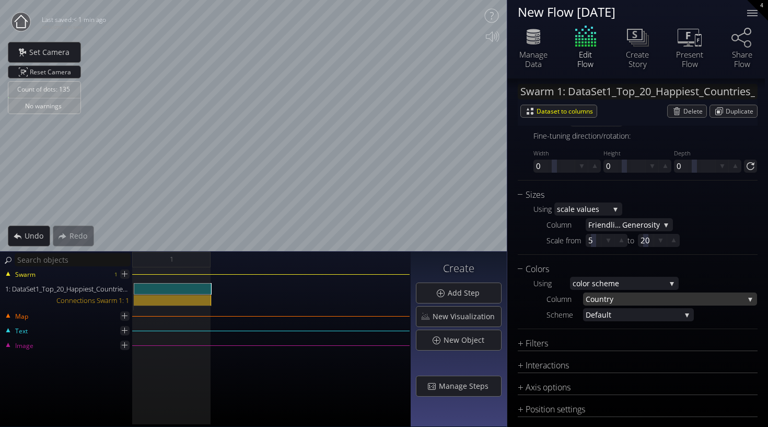
click at [612, 295] on span "try" at bounding box center [674, 298] width 140 height 13
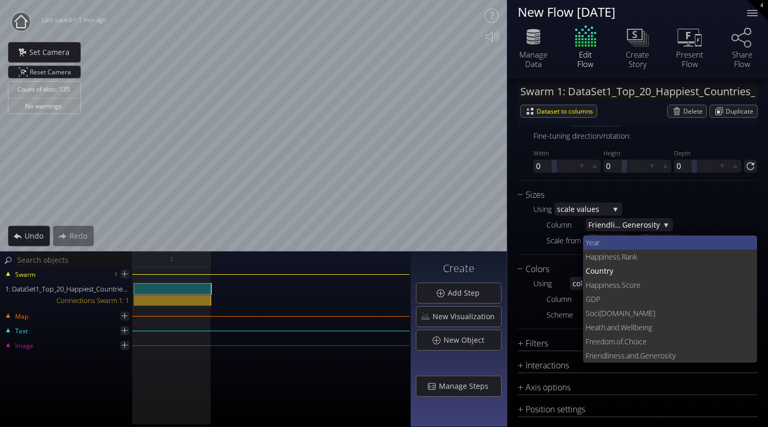
click at [614, 244] on span "Year" at bounding box center [668, 242] width 164 height 14
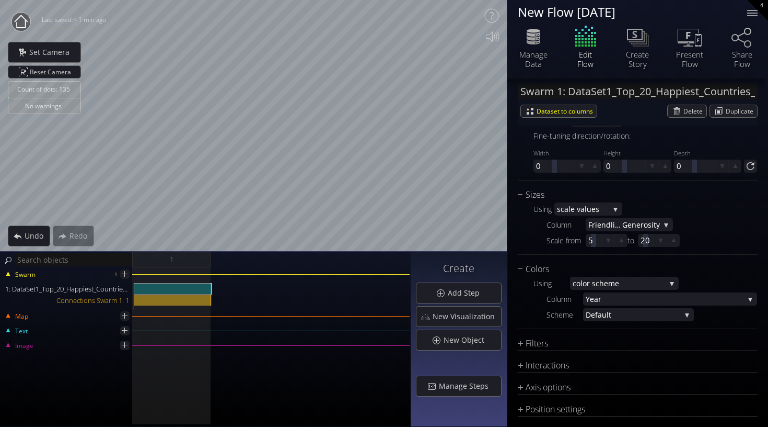
click at [523, 170] on div "Count of dots: 135 No warnings Close Calibrate to floor or table Close Tap anyw…" at bounding box center [384, 213] width 768 height 427
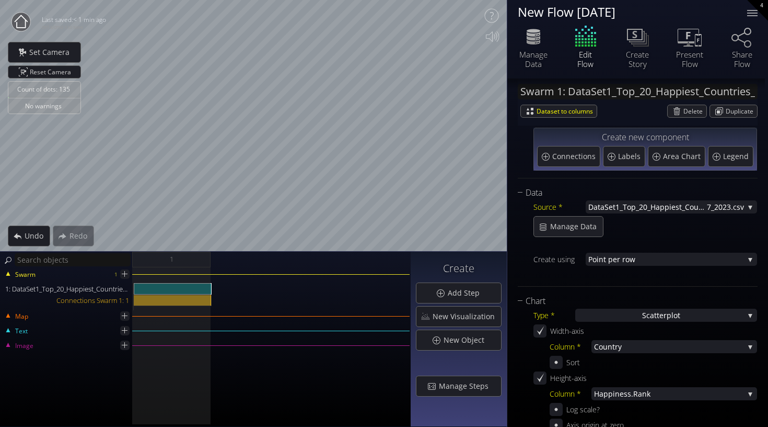
scroll to position [68, 0]
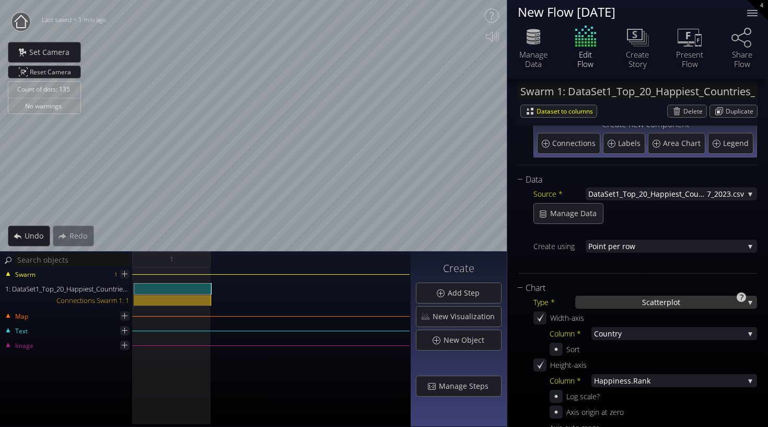
click at [637, 300] on div "S catterplot" at bounding box center [667, 301] width 182 height 13
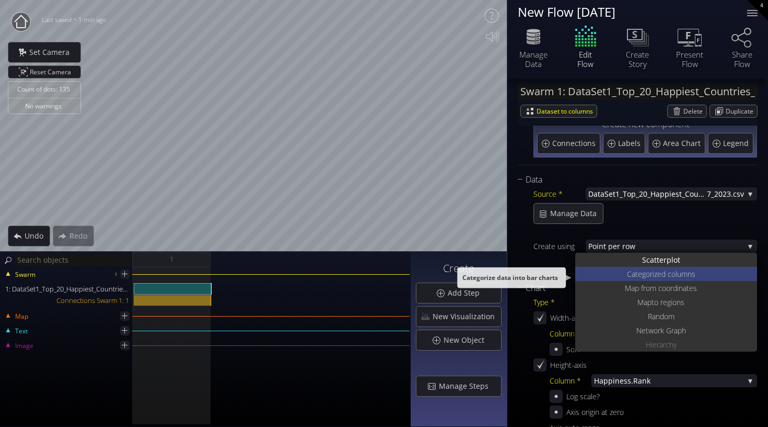
click at [634, 276] on span "Categoriz" at bounding box center [642, 274] width 30 height 14
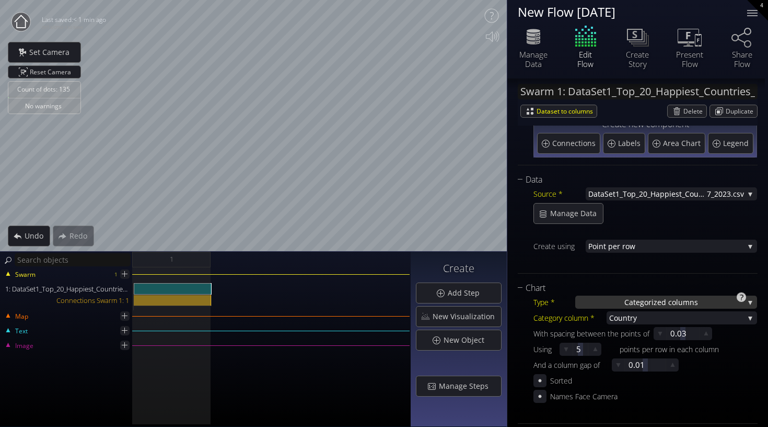
click at [649, 302] on span "Categoriz" at bounding box center [641, 301] width 33 height 13
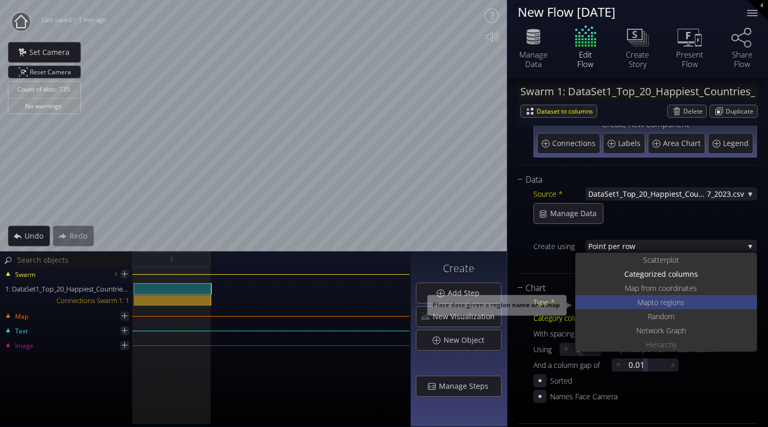
click at [659, 295] on span "to regions" at bounding box center [668, 302] width 33 height 14
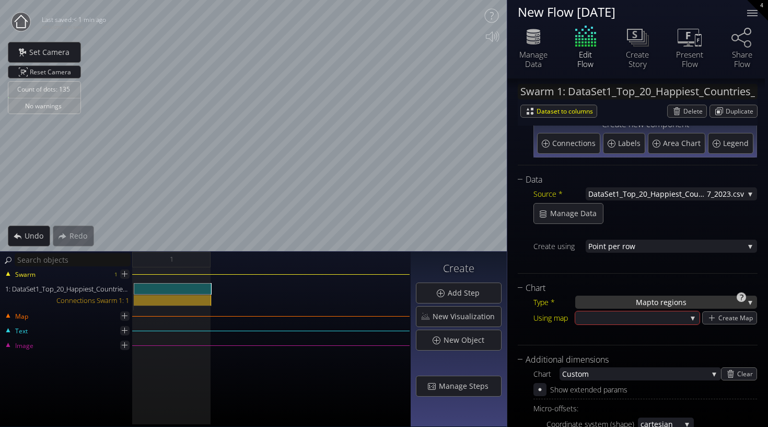
click at [666, 302] on span "to regions" at bounding box center [669, 301] width 35 height 13
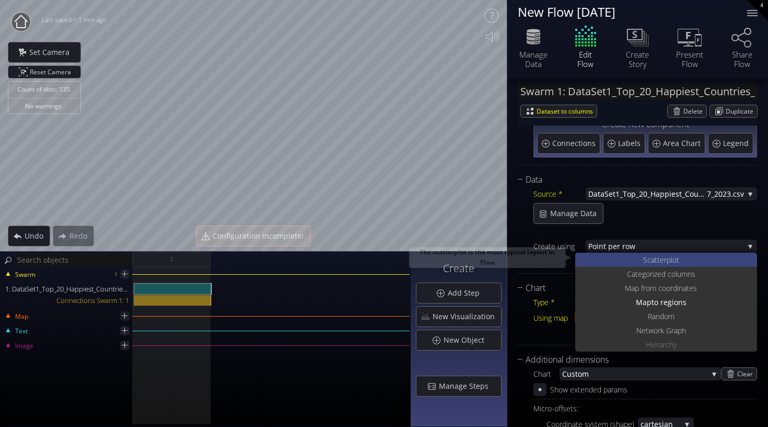
click at [667, 261] on span "catterplot" at bounding box center [664, 259] width 32 height 14
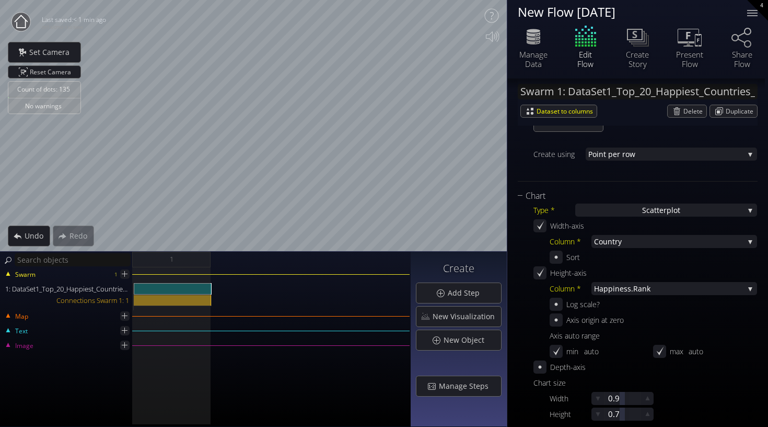
scroll to position [165, 0]
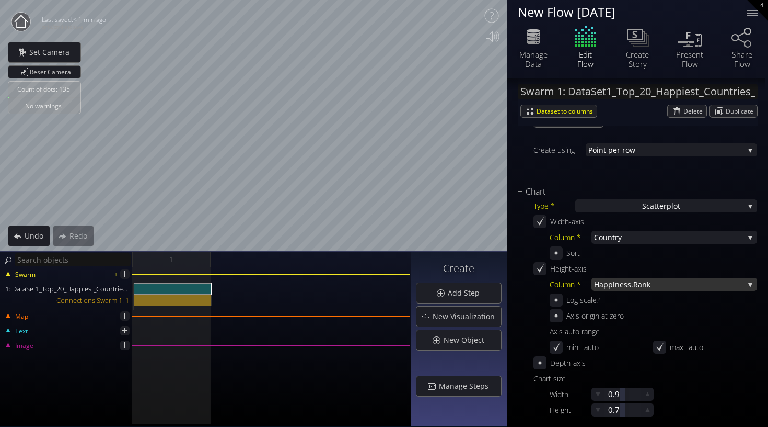
click at [650, 285] on span "iness.Rank" at bounding box center [678, 284] width 131 height 13
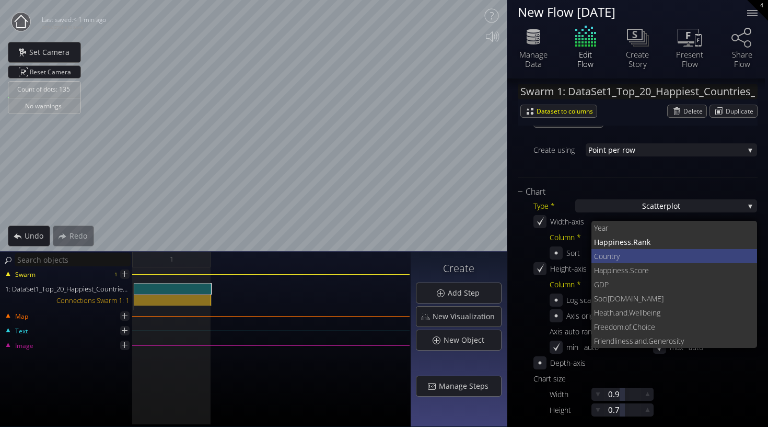
click at [649, 260] on span "try" at bounding box center [681, 256] width 138 height 14
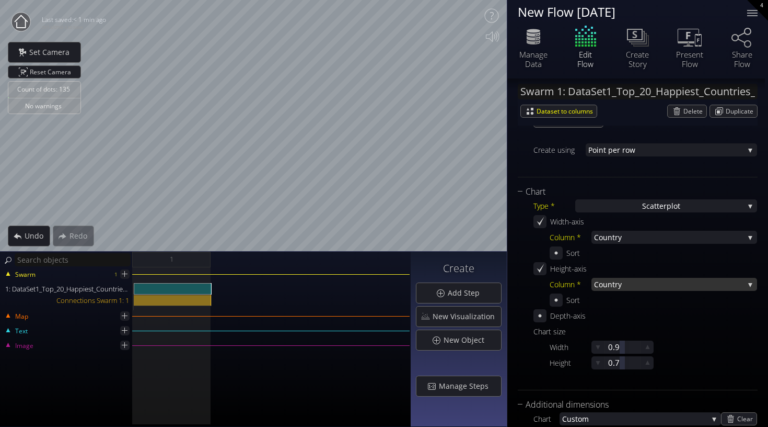
click at [658, 289] on span "try" at bounding box center [679, 284] width 132 height 13
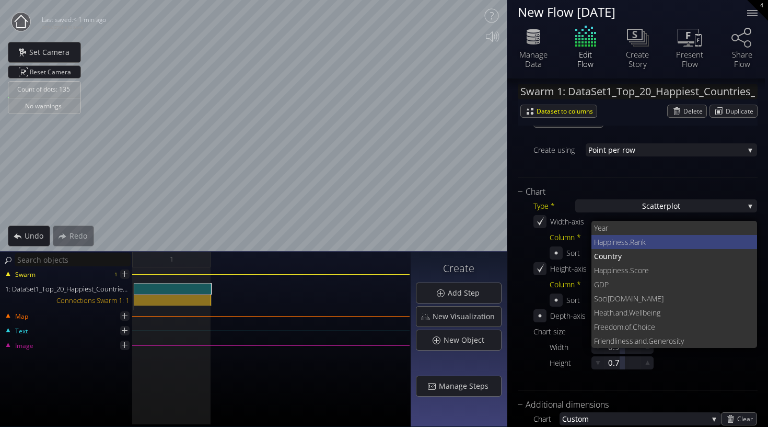
click at [639, 242] on span "iness.Rank" at bounding box center [681, 242] width 138 height 14
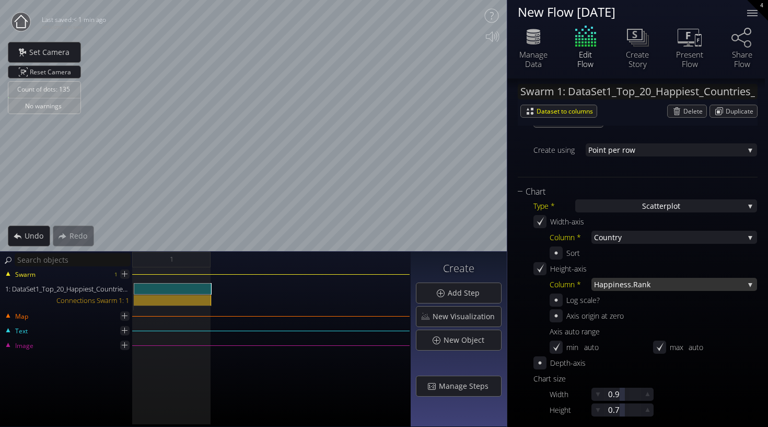
click at [638, 286] on span "iness.Rank" at bounding box center [678, 284] width 131 height 13
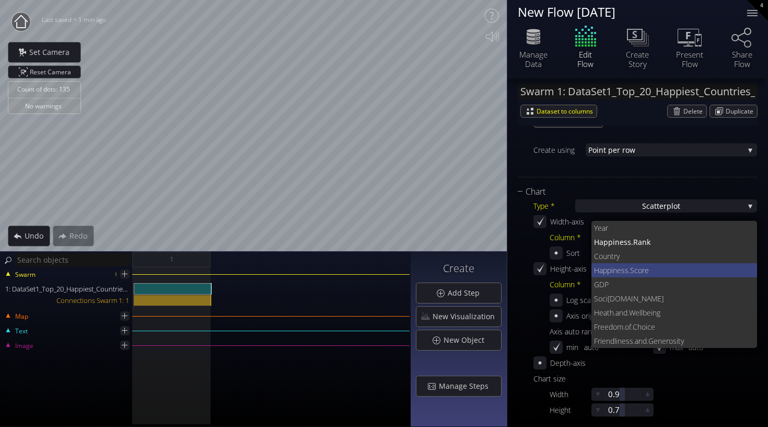
click at [625, 266] on span "ness.Score" at bounding box center [681, 270] width 136 height 14
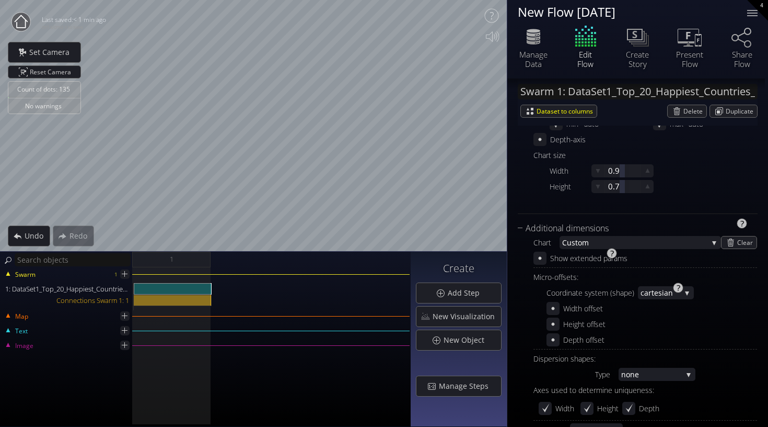
scroll to position [394, 0]
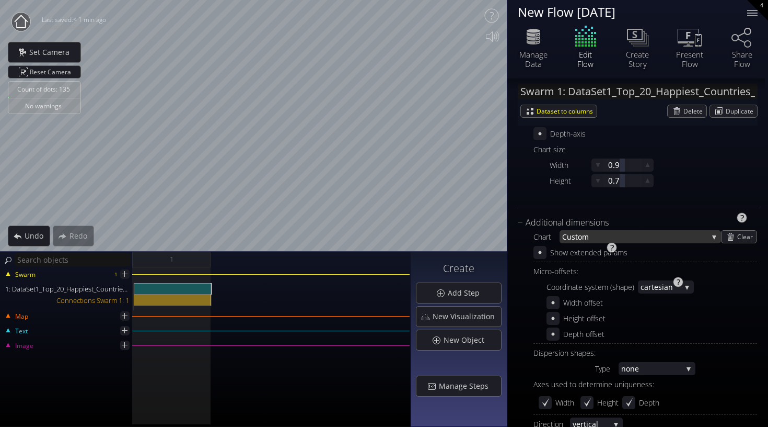
click at [634, 239] on span "stom" at bounding box center [640, 236] width 136 height 13
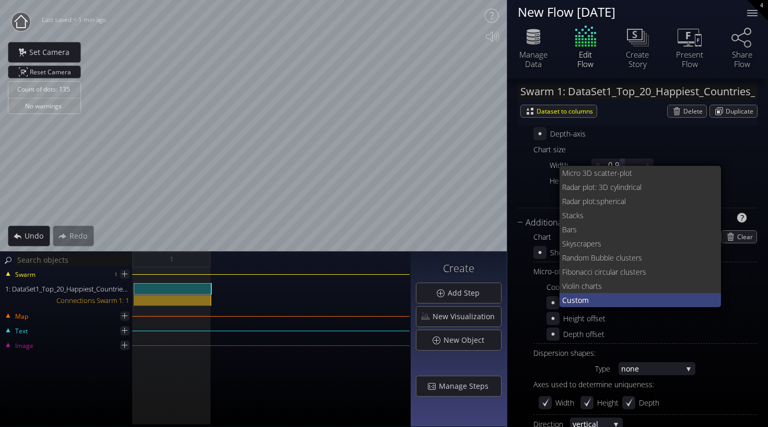
scroll to position [0, 0]
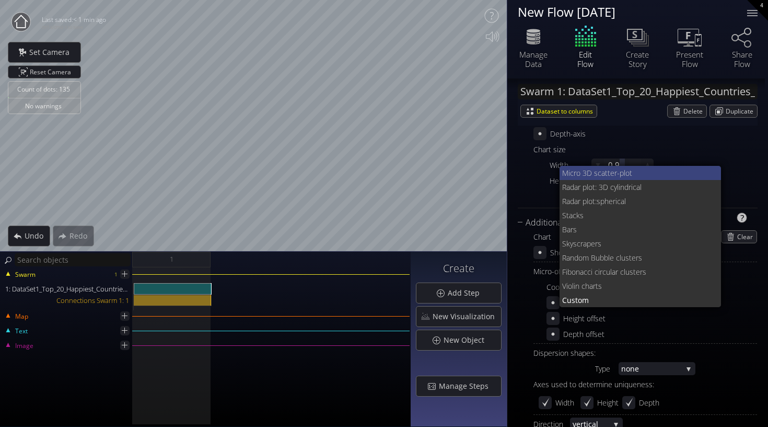
click at [589, 171] on span "Micro 3D sc" at bounding box center [581, 173] width 39 height 14
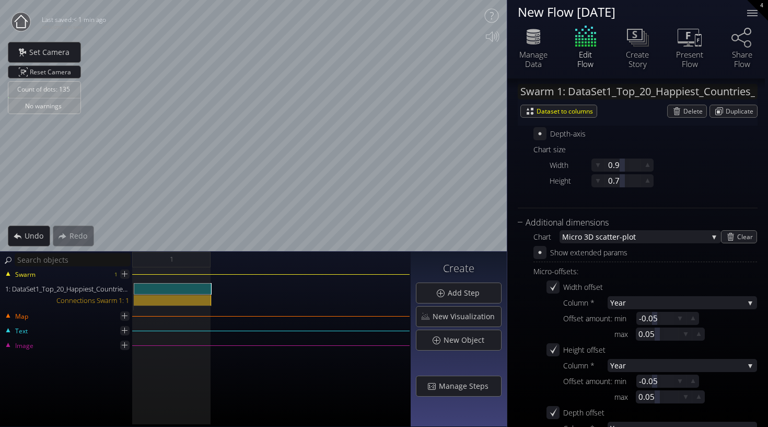
click at [557, 172] on div "Count of dots: 135 No warnings Close Calibrate to floor or table Close Tap anyw…" at bounding box center [384, 213] width 768 height 427
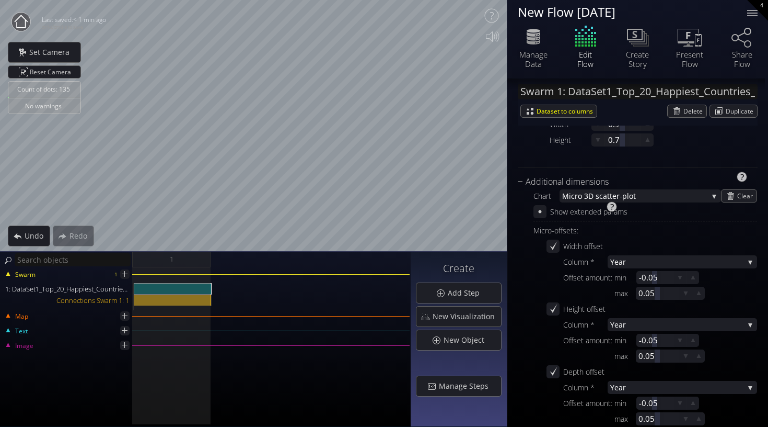
scroll to position [433, 0]
drag, startPoint x: 629, startPoint y: 219, endPoint x: 607, endPoint y: 219, distance: 22.0
click at [628, 219] on div "Show extended params" at bounding box center [646, 212] width 224 height 13
click at [624, 262] on span "Year" at bounding box center [678, 263] width 134 height 13
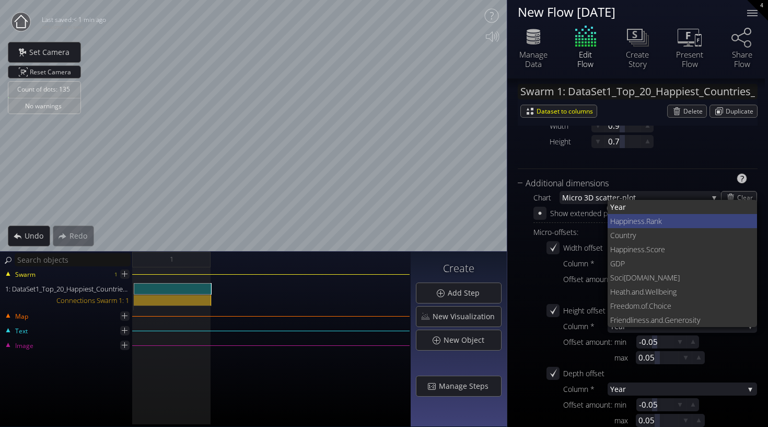
click at [632, 217] on span "iness.Rank" at bounding box center [689, 221] width 122 height 14
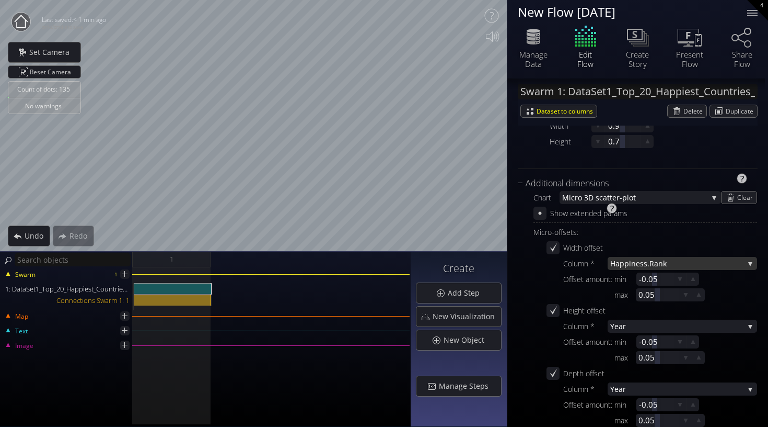
click at [639, 266] on span "iness.Rank" at bounding box center [686, 263] width 115 height 13
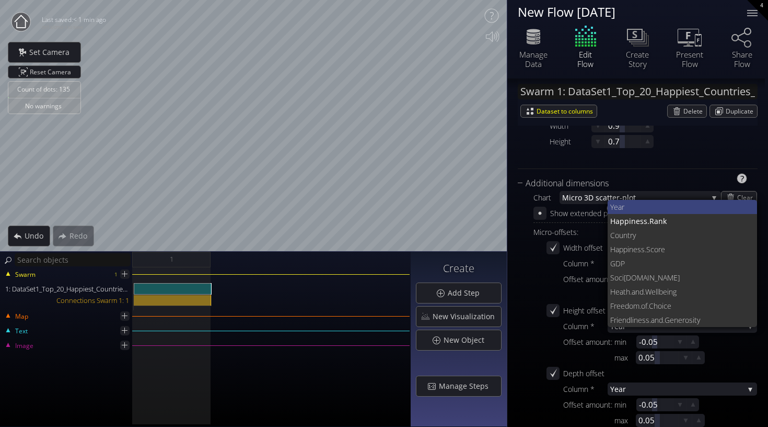
click at [662, 204] on span "Year" at bounding box center [680, 207] width 139 height 14
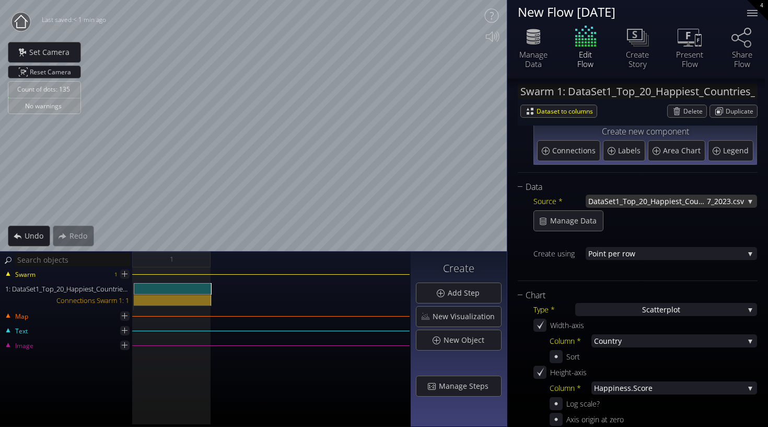
scroll to position [83, 0]
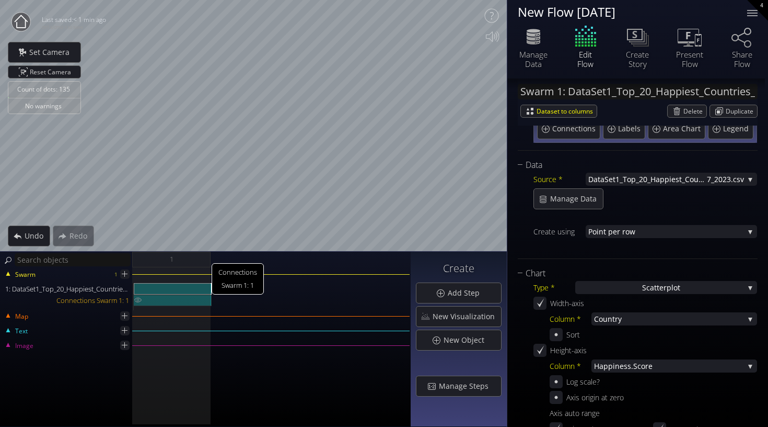
click at [172, 299] on div "Connections Swarm 1: 1" at bounding box center [173, 299] width 78 height 11
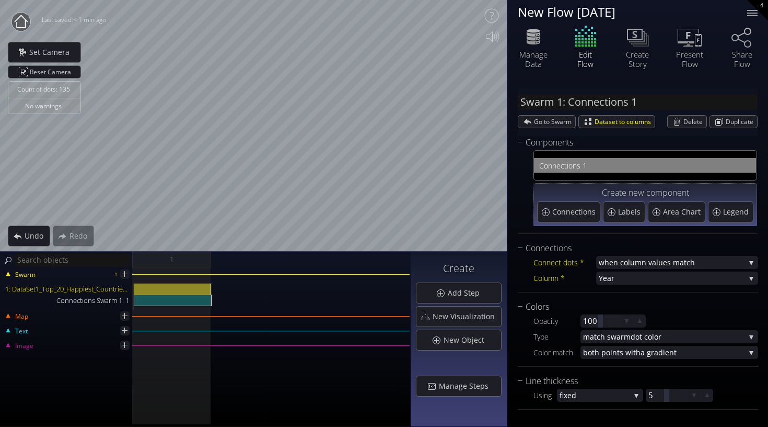
scroll to position [0, 0]
click at [176, 287] on div "1: DataSet1_Top_20_Happiest_Countries_2017_2023.csv" at bounding box center [173, 288] width 78 height 11
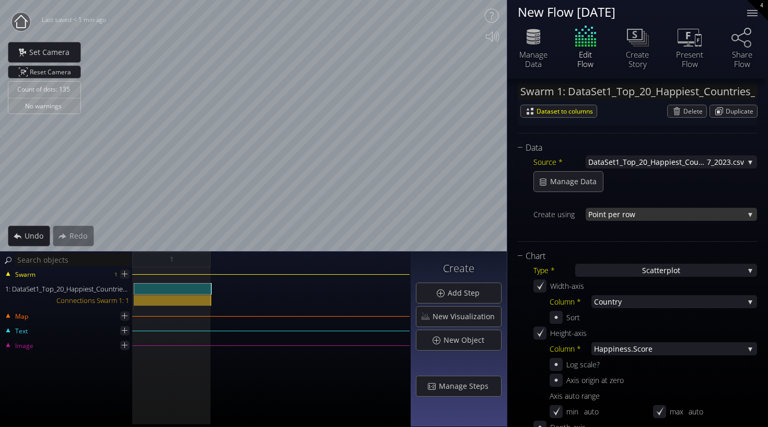
scroll to position [117, 0]
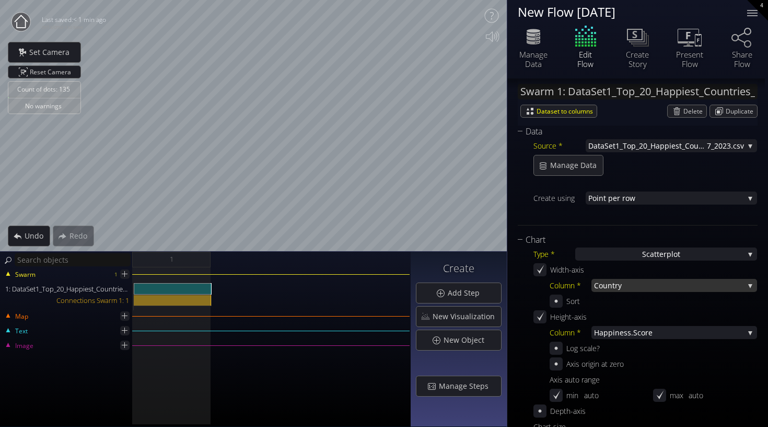
click at [620, 285] on span "try" at bounding box center [679, 285] width 132 height 13
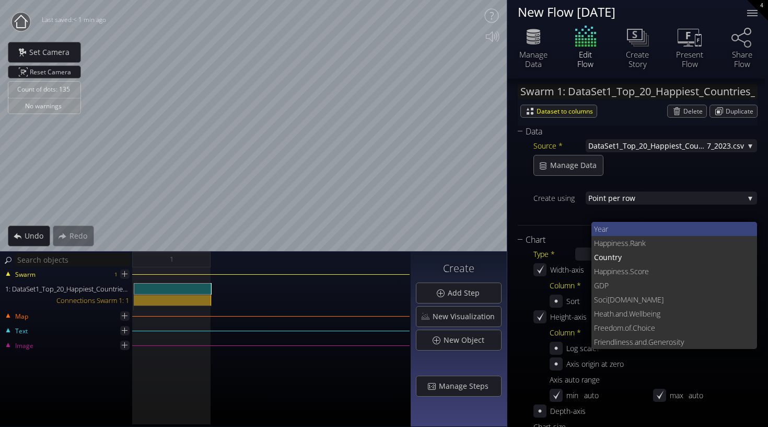
click at [608, 228] on span "Year" at bounding box center [671, 229] width 155 height 14
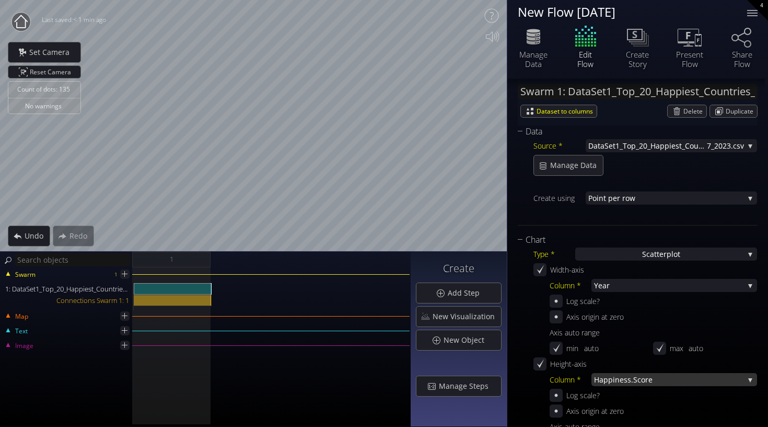
click at [615, 379] on span "ness.Score" at bounding box center [679, 379] width 129 height 13
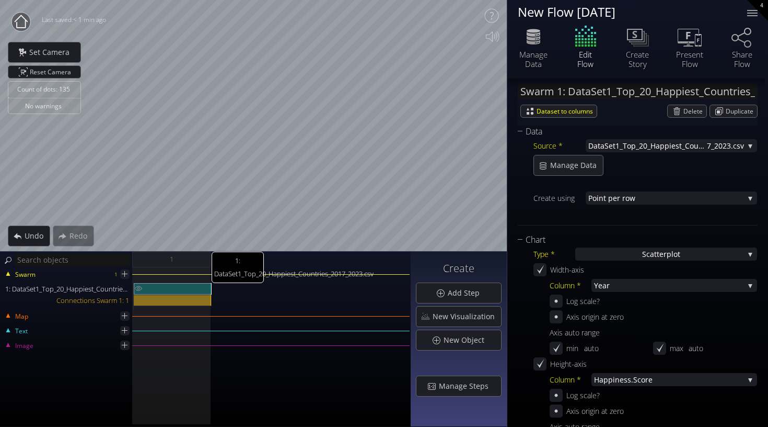
click at [157, 291] on div "1: DataSet1_Top_20_Happiest_Countries_2017_2023.csv" at bounding box center [173, 288] width 78 height 11
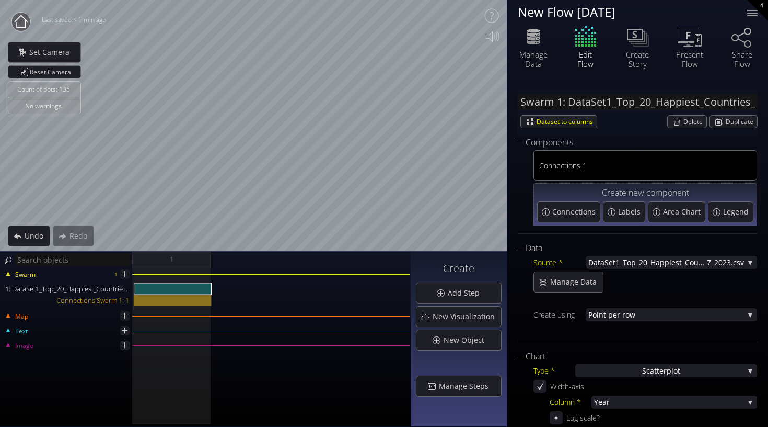
scroll to position [0, 0]
click at [182, 297] on div "Connections Swarm 1: 1" at bounding box center [173, 299] width 78 height 11
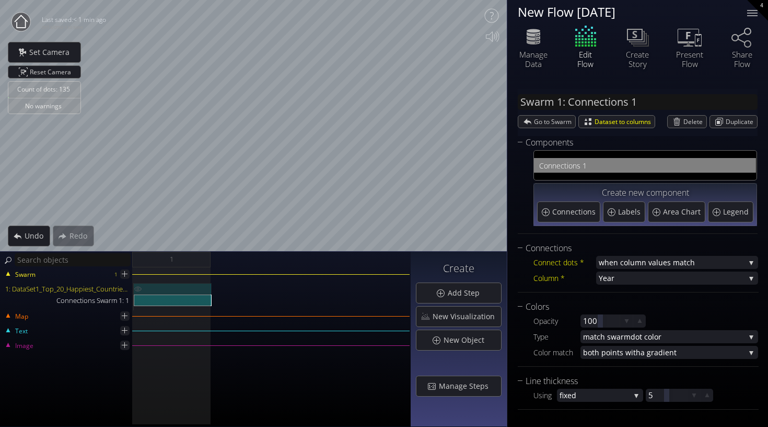
click at [176, 285] on div "1: DataSet1_Top_20_Happiest_Countries_2017_2023.csv" at bounding box center [173, 288] width 78 height 11
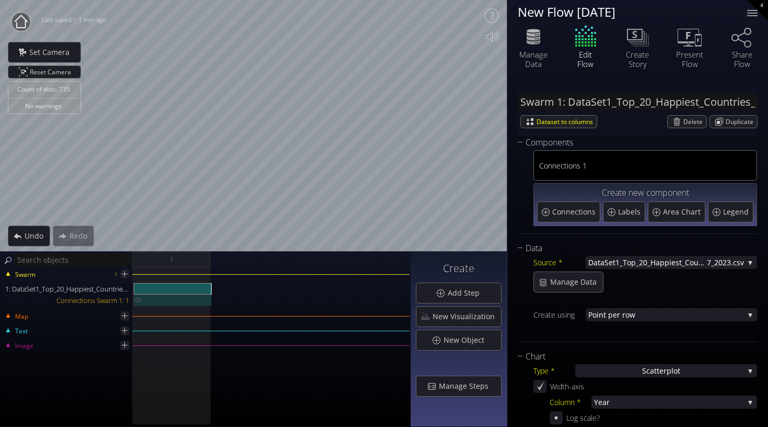
click at [177, 298] on div "Connections Swarm 1: 1" at bounding box center [173, 299] width 78 height 11
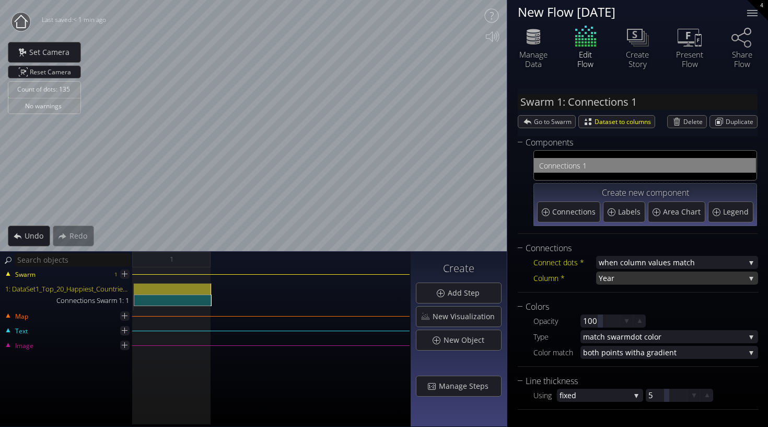
click at [609, 279] on span "Year" at bounding box center [672, 277] width 146 height 13
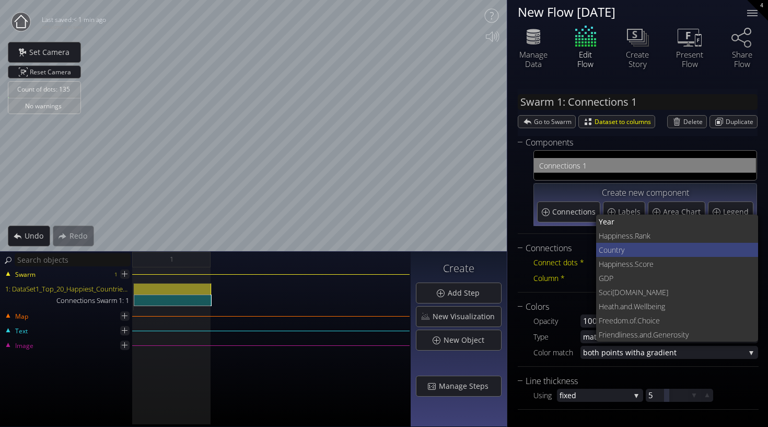
click at [617, 251] on span "try" at bounding box center [683, 250] width 134 height 14
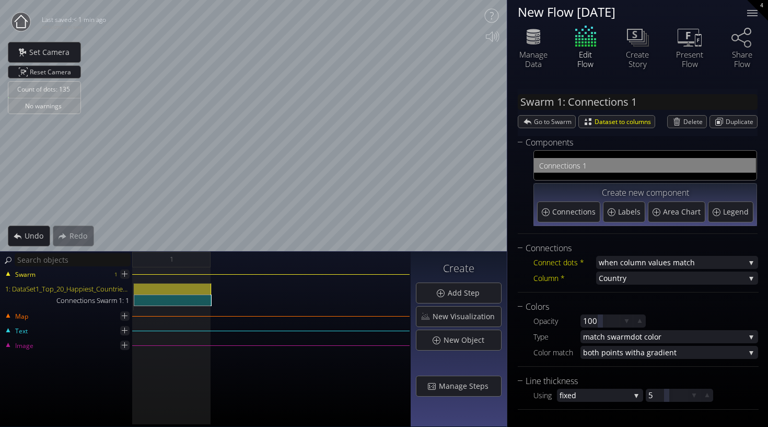
click at [653, 149] on div "Count of dots: 135 No warnings Close Calibrate to floor or table Close Tap anyw…" at bounding box center [384, 213] width 768 height 427
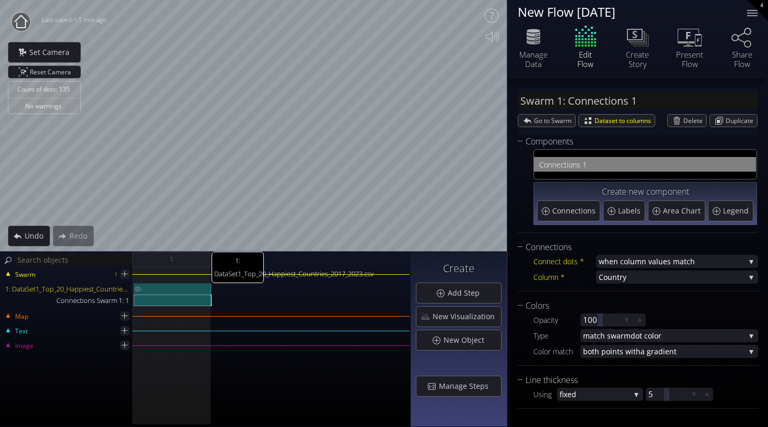
click at [186, 284] on div "1: DataSet1_Top_20_Happiest_Countries_2017_2023.csv" at bounding box center [173, 288] width 78 height 11
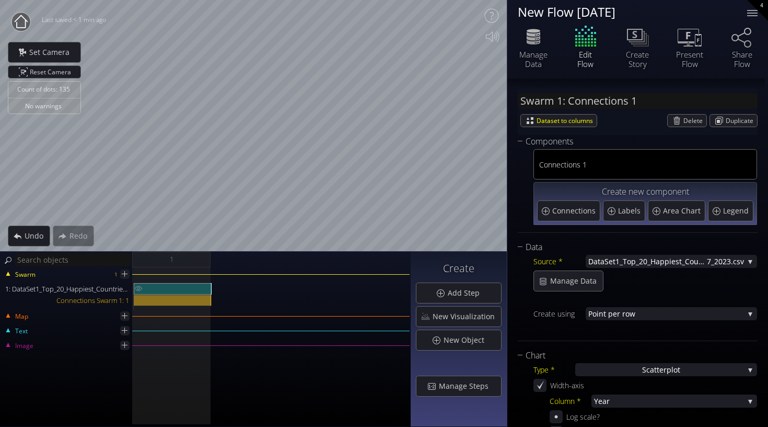
type input "Swarm 1: DataSet1_Top_20_Happiest_Countries_2017_2023.csv"
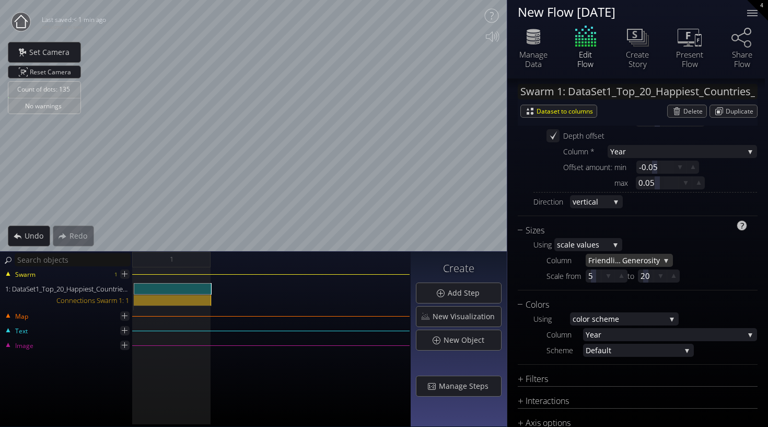
scroll to position [711, 0]
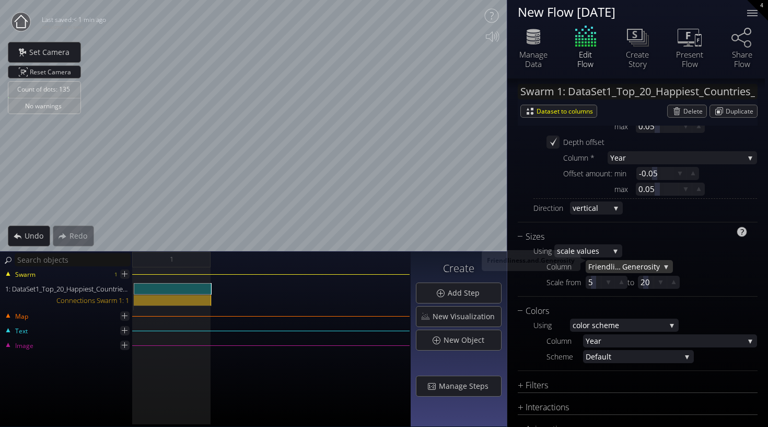
click at [624, 264] on span "Generosity" at bounding box center [642, 266] width 38 height 13
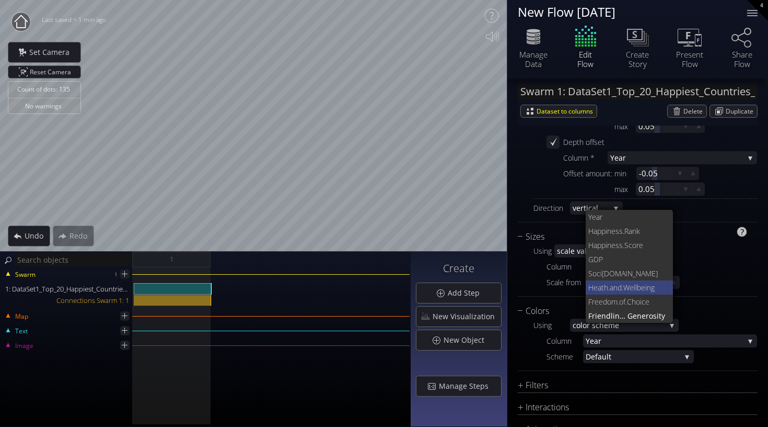
scroll to position [0, 0]
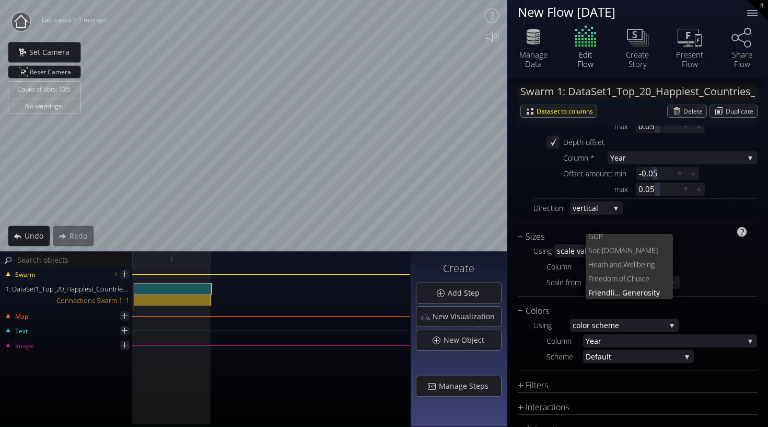
click at [523, 278] on div "Using sc ale values fixed sc ale values area scale colu mn in data Column Frien…" at bounding box center [638, 267] width 240 height 48
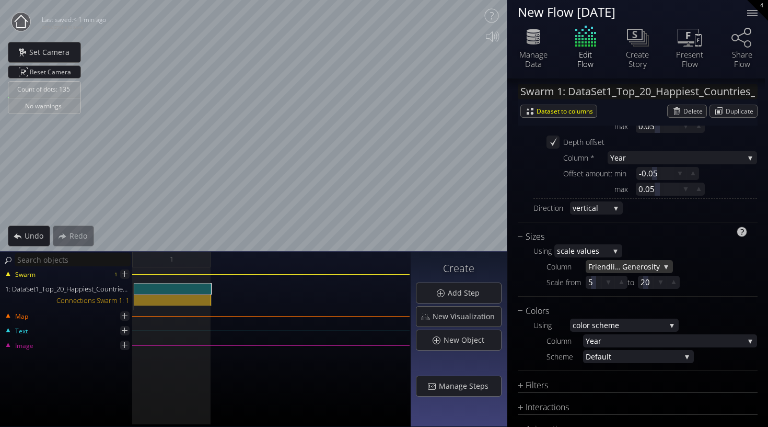
click at [624, 267] on span "Generosity" at bounding box center [642, 266] width 38 height 13
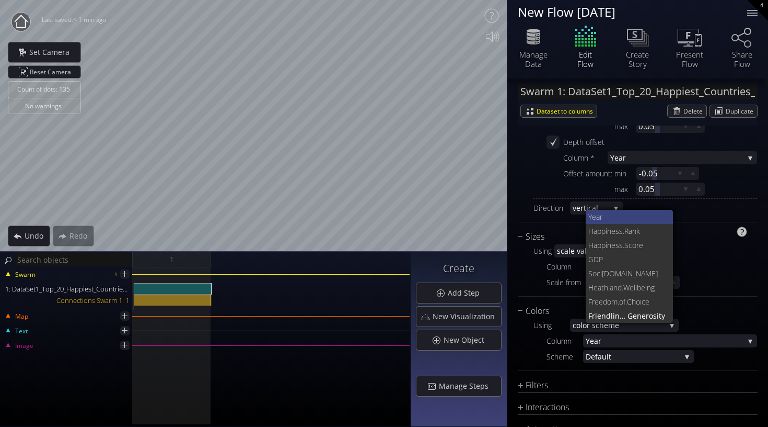
click at [621, 215] on span "Year" at bounding box center [627, 217] width 77 height 14
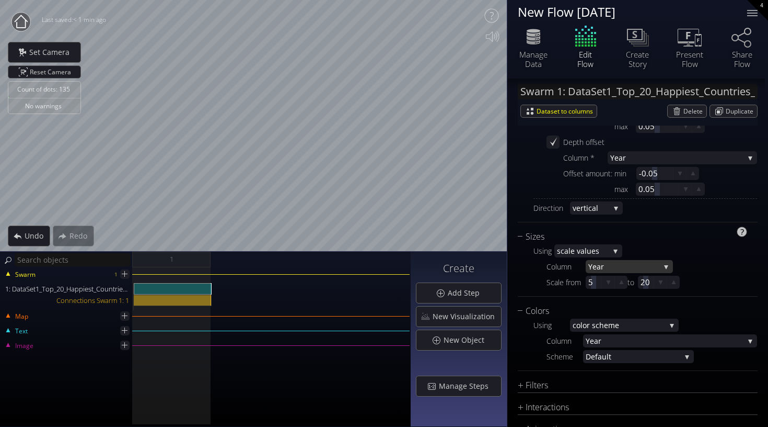
click at [630, 266] on span "Year" at bounding box center [625, 266] width 72 height 13
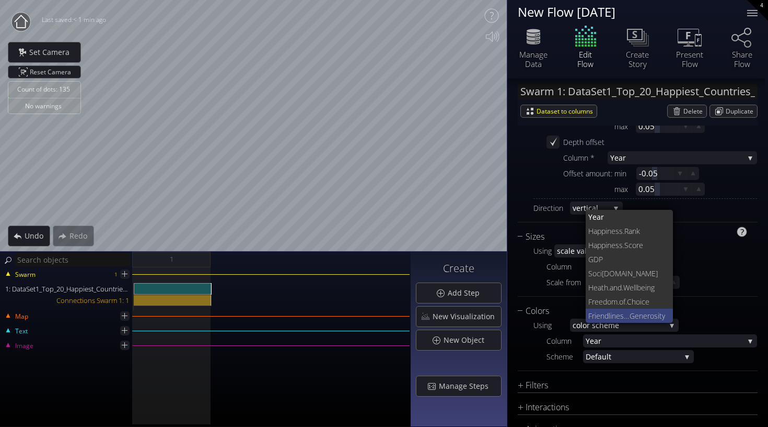
click at [632, 313] on span "Generosity" at bounding box center [648, 315] width 36 height 14
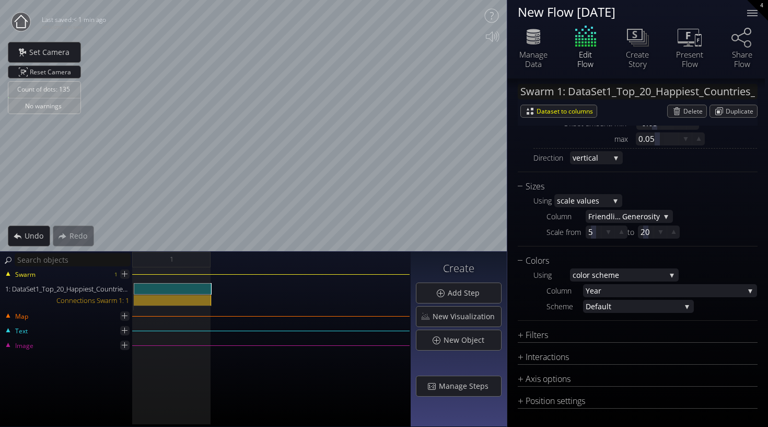
click at [634, 173] on div "Count of dots: 135 No warnings Close Calibrate to floor or table Close Tap anyw…" at bounding box center [384, 213] width 768 height 427
click at [575, 118] on div "Count of dots: 135 No warnings Close Calibrate to floor or table Close Tap anyw…" at bounding box center [384, 213] width 768 height 427
click at [612, 216] on span "Friendliness.and." at bounding box center [606, 216] width 34 height 13
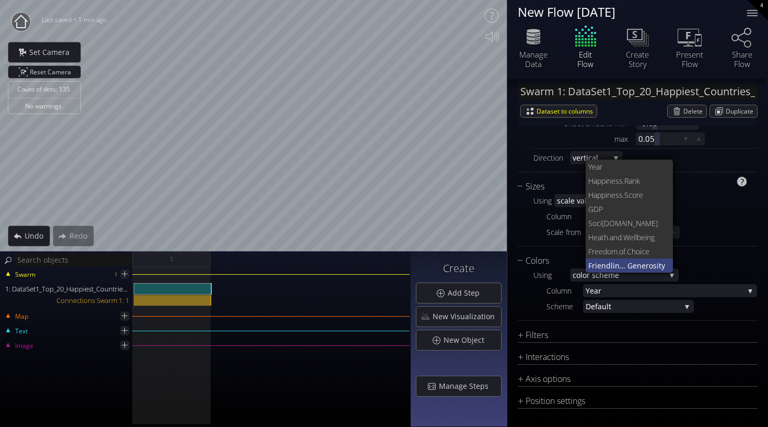
click at [608, 263] on span "Friendliness.and." at bounding box center [608, 265] width 39 height 14
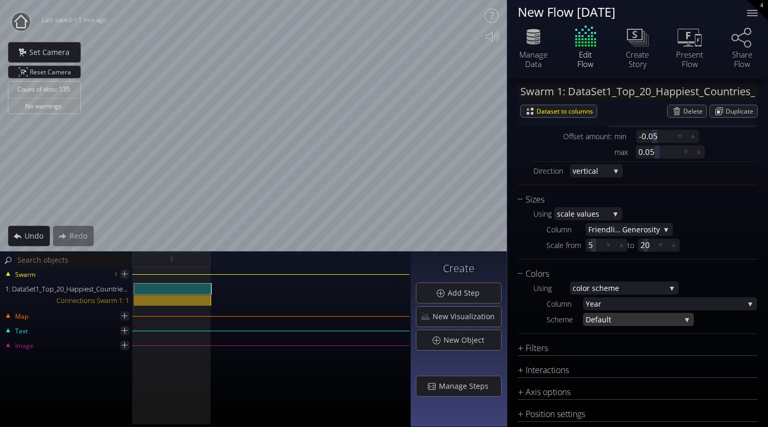
scroll to position [746, 0]
click at [601, 324] on span "Defa" at bounding box center [594, 320] width 16 height 13
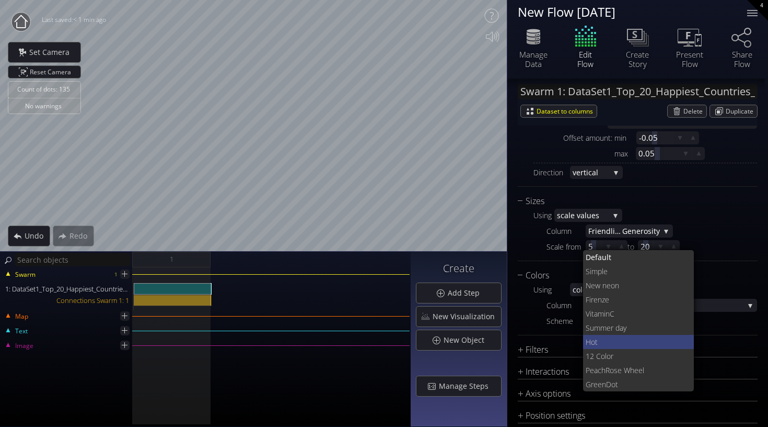
click at [600, 342] on span "Hot" at bounding box center [636, 342] width 100 height 14
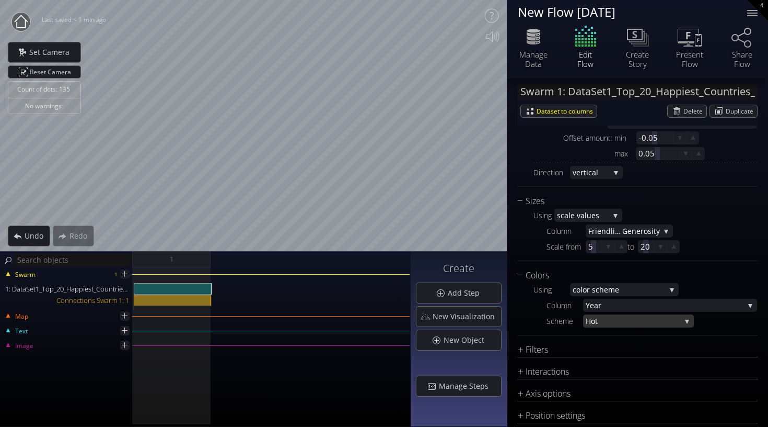
click at [611, 320] on span "Hot" at bounding box center [633, 320] width 95 height 13
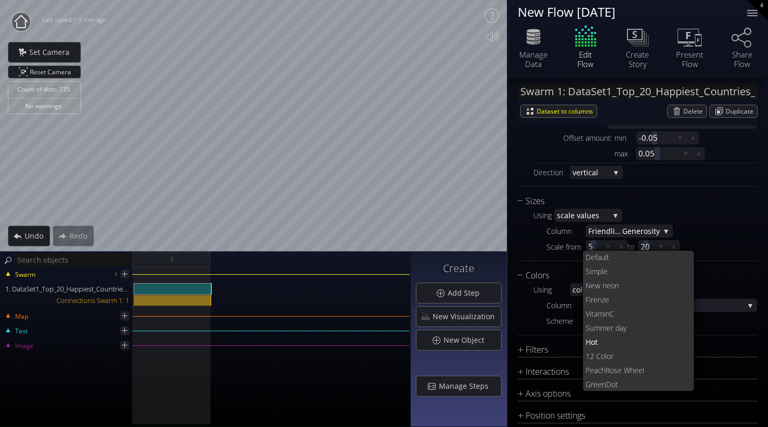
scroll to position [0, 0]
click at [601, 253] on span "ult" at bounding box center [643, 257] width 85 height 14
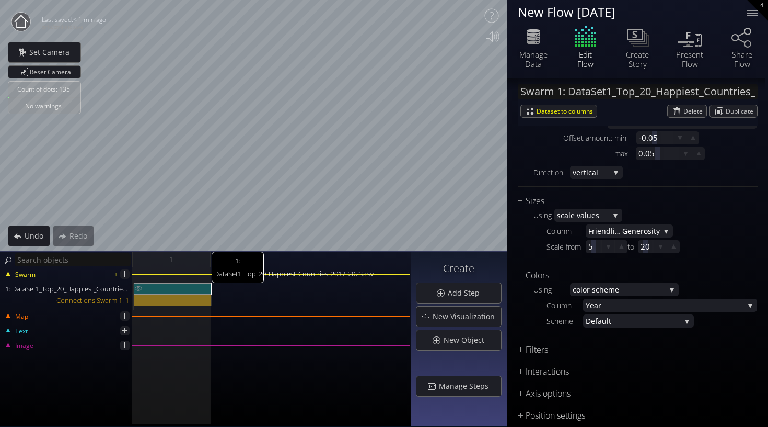
click at [169, 286] on div "1: DataSet1_Top_20_Happiest_Countries_2017_2023.csv" at bounding box center [173, 288] width 78 height 11
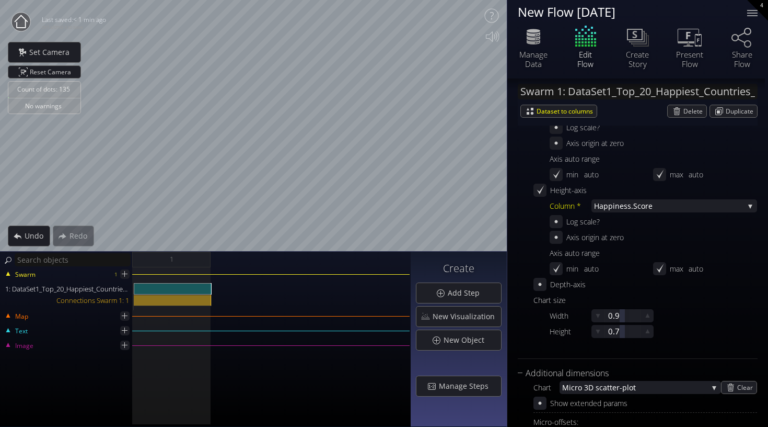
scroll to position [286, 0]
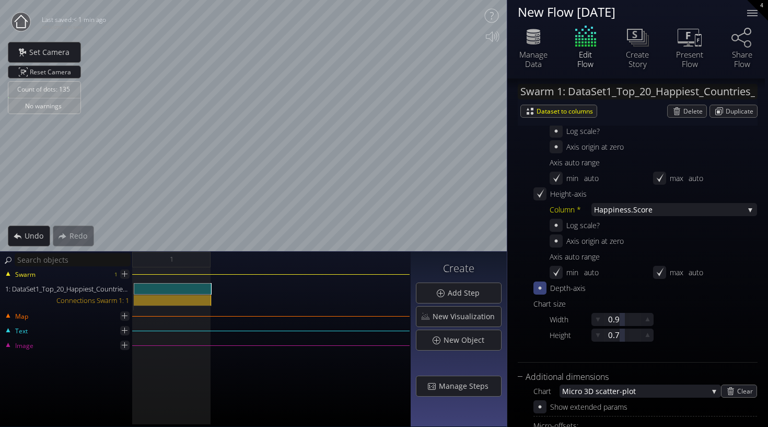
click at [543, 285] on icon at bounding box center [540, 288] width 10 height 10
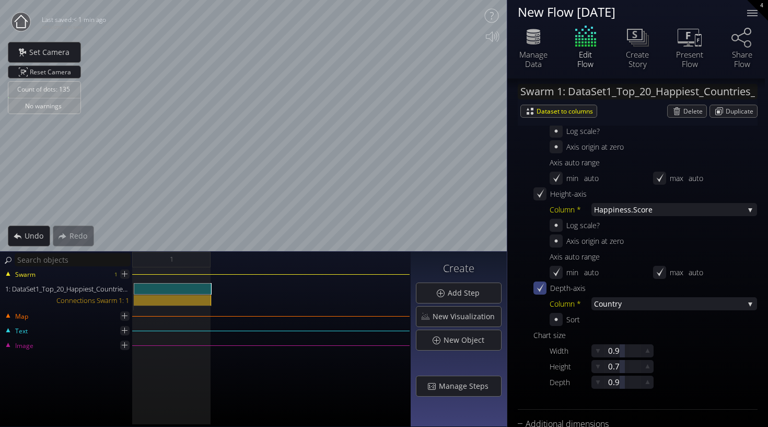
click at [591, 123] on div "Count of dots: 135 No warnings Close Calibrate to floor or table Close Tap anyw…" at bounding box center [384, 213] width 768 height 427
click at [209, 409] on div "Count of dots: 135 No warnings Close Calibrate to floor or table Close Tap anyw…" at bounding box center [384, 213] width 768 height 427
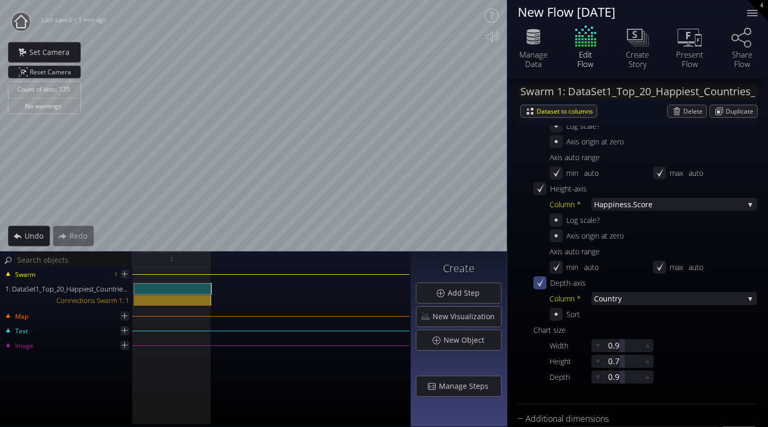
scroll to position [291, 0]
click at [585, 120] on div "Count of dots: 135 No warnings Close Calibrate to floor or table Close Tap anyw…" at bounding box center [384, 213] width 768 height 427
click at [648, 202] on span "ness.Score" at bounding box center [679, 205] width 129 height 13
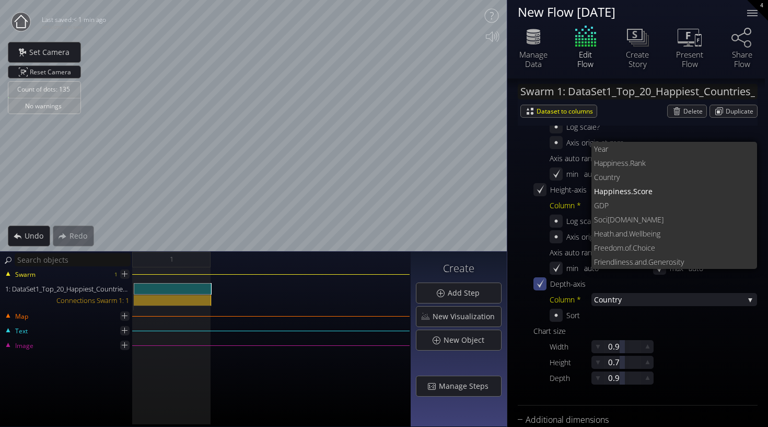
click at [692, 395] on div at bounding box center [646, 392] width 224 height 10
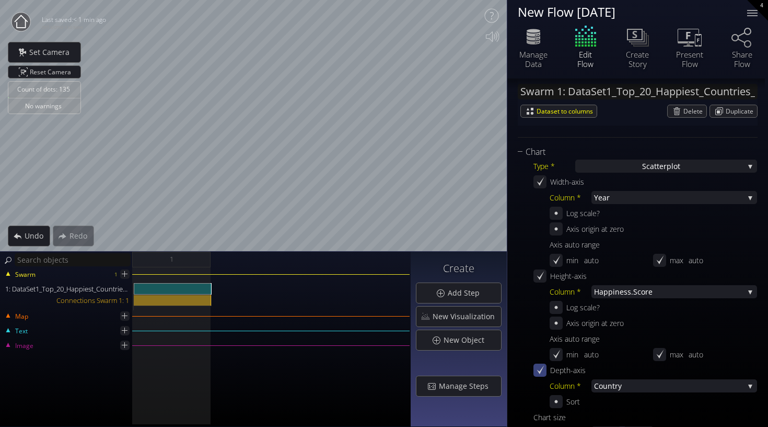
scroll to position [203, 0]
click at [630, 201] on span "Year" at bounding box center [669, 198] width 150 height 13
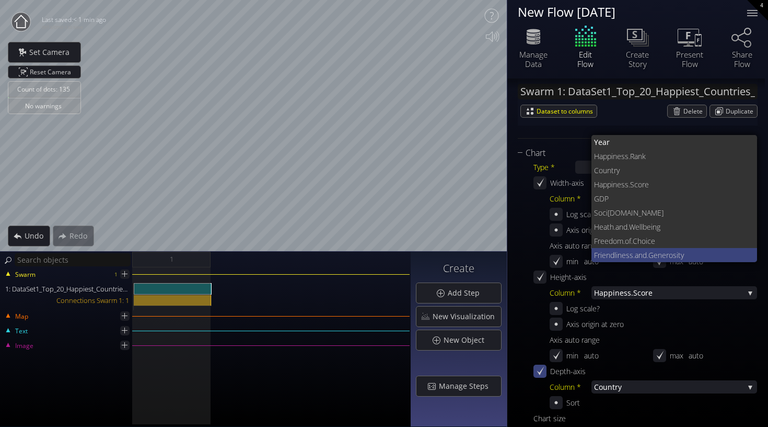
click at [658, 252] on span "Generosity" at bounding box center [699, 255] width 101 height 14
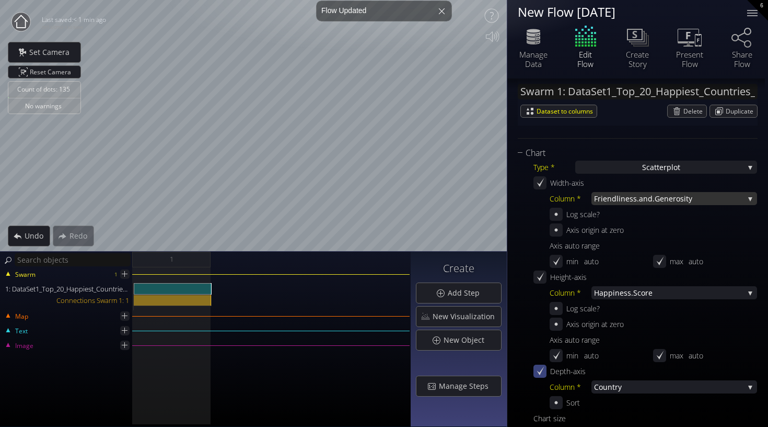
click at [734, 200] on span "Generosity" at bounding box center [699, 198] width 89 height 13
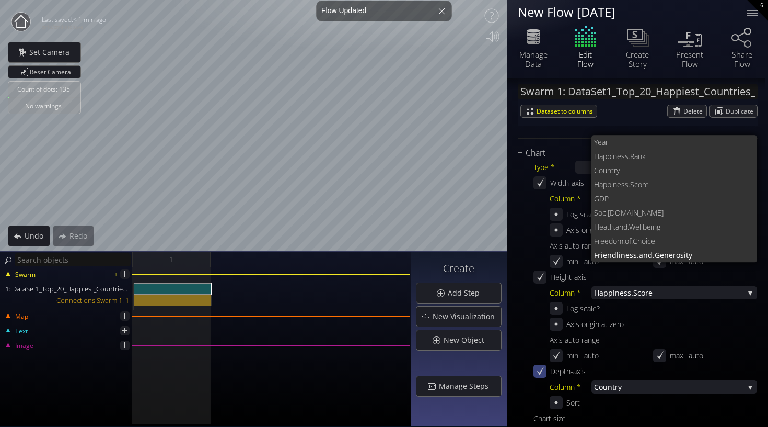
scroll to position [0, 0]
click at [632, 140] on span "Year" at bounding box center [671, 142] width 155 height 14
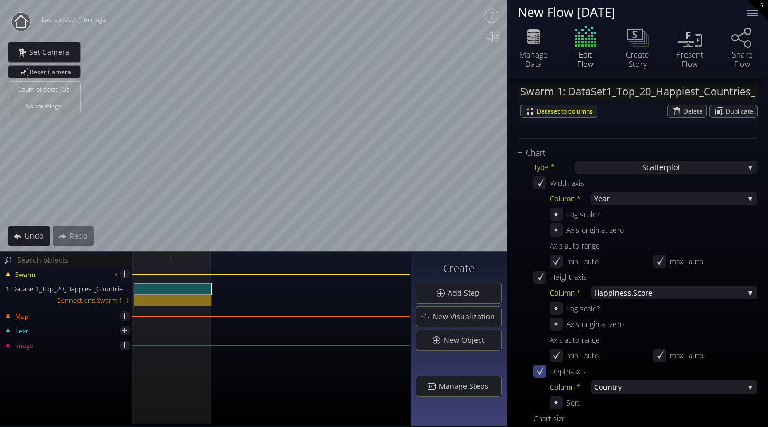
click at [633, 299] on div "Column * [PERSON_NAME].Score Year [PERSON_NAME].Rank Coun try [PERSON_NAME].Sco…" at bounding box center [654, 325] width 208 height 78
click at [628, 290] on span "ness.Score" at bounding box center [679, 292] width 129 height 13
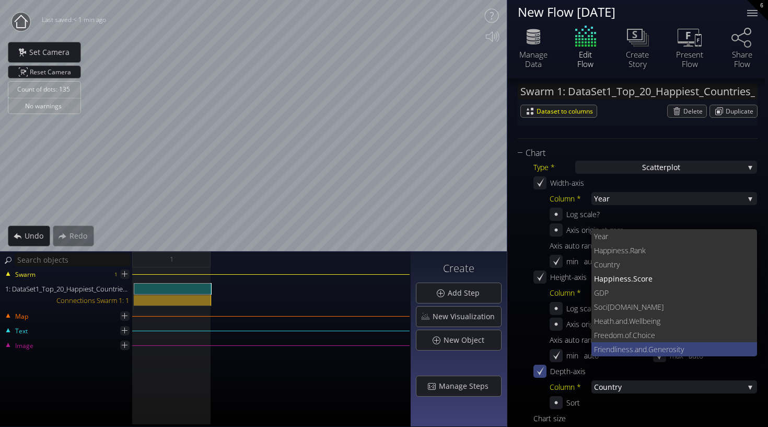
click at [640, 351] on span "Friendliness.and." at bounding box center [621, 349] width 54 height 14
